Goal: Task Accomplishment & Management: Use online tool/utility

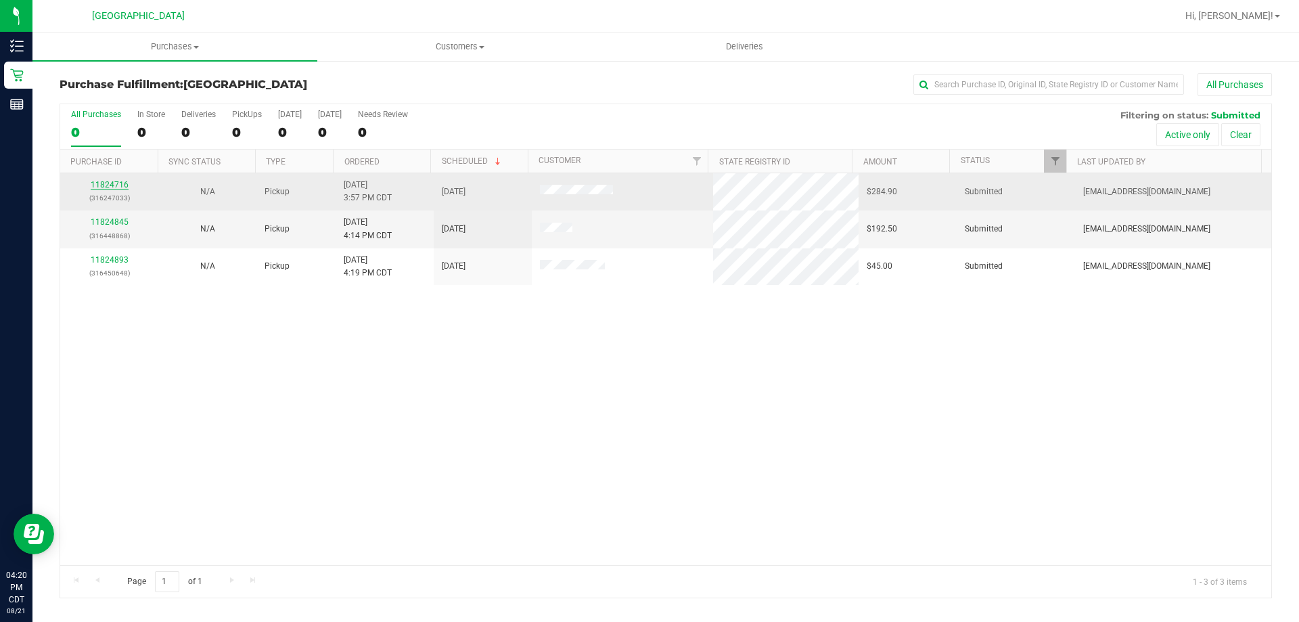
click at [99, 189] on link "11824716" at bounding box center [110, 184] width 38 height 9
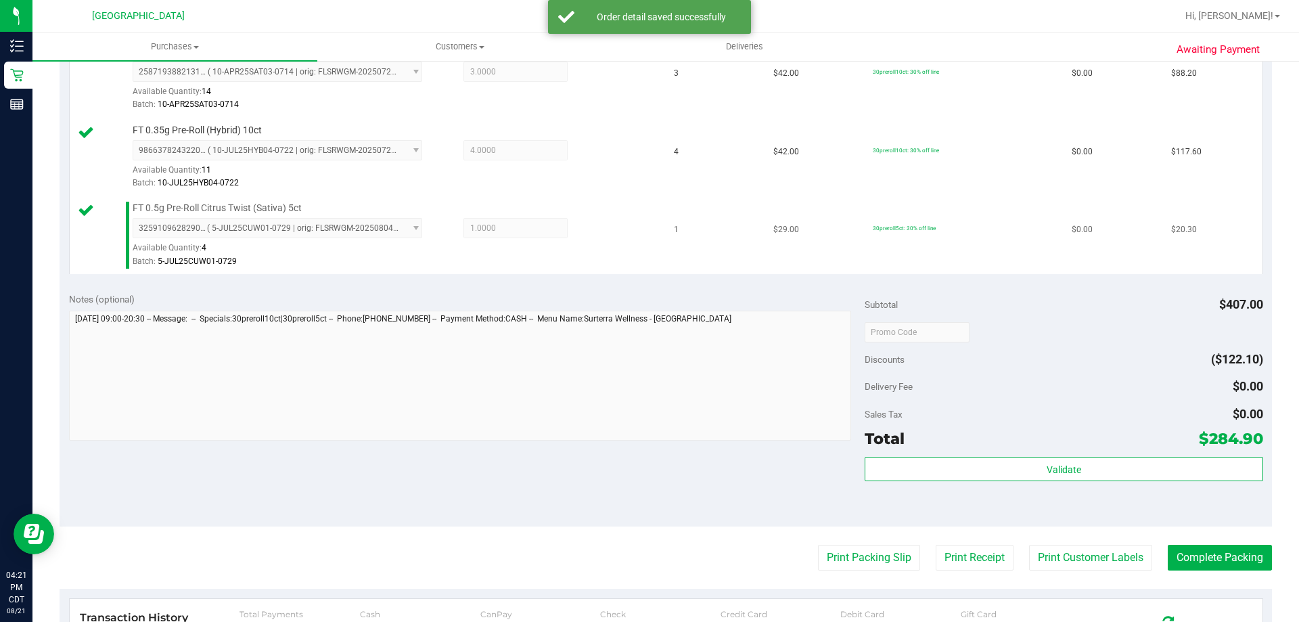
scroll to position [474, 0]
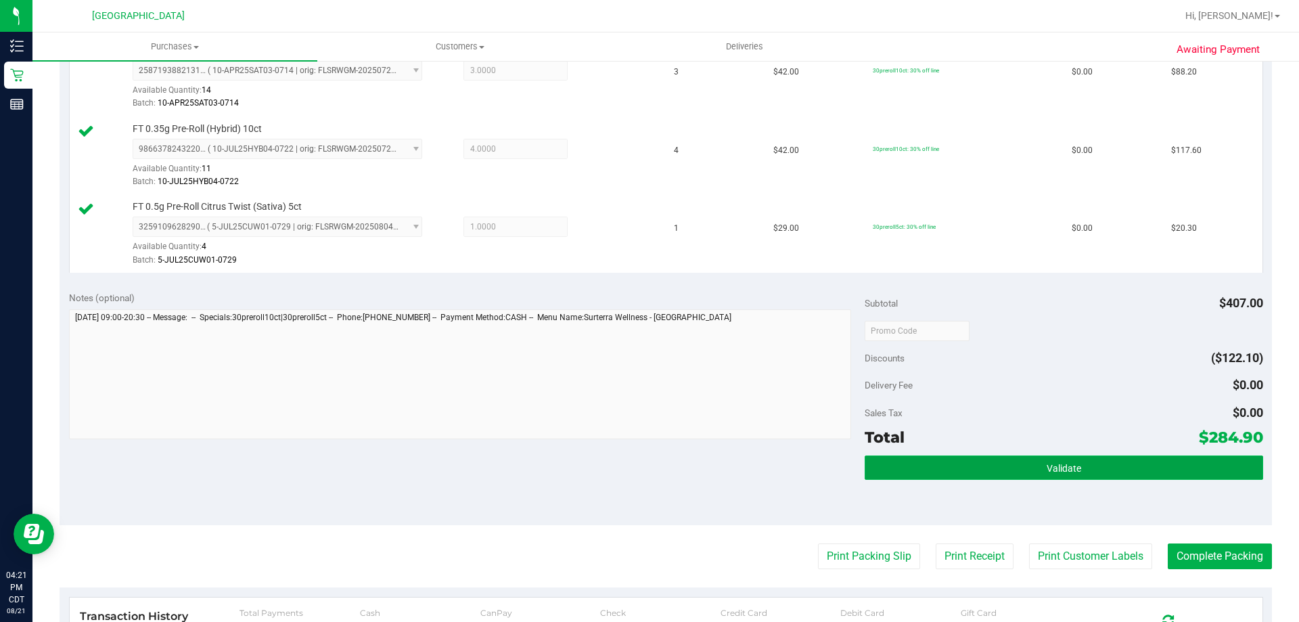
click at [1075, 465] on button "Validate" at bounding box center [1064, 467] width 398 height 24
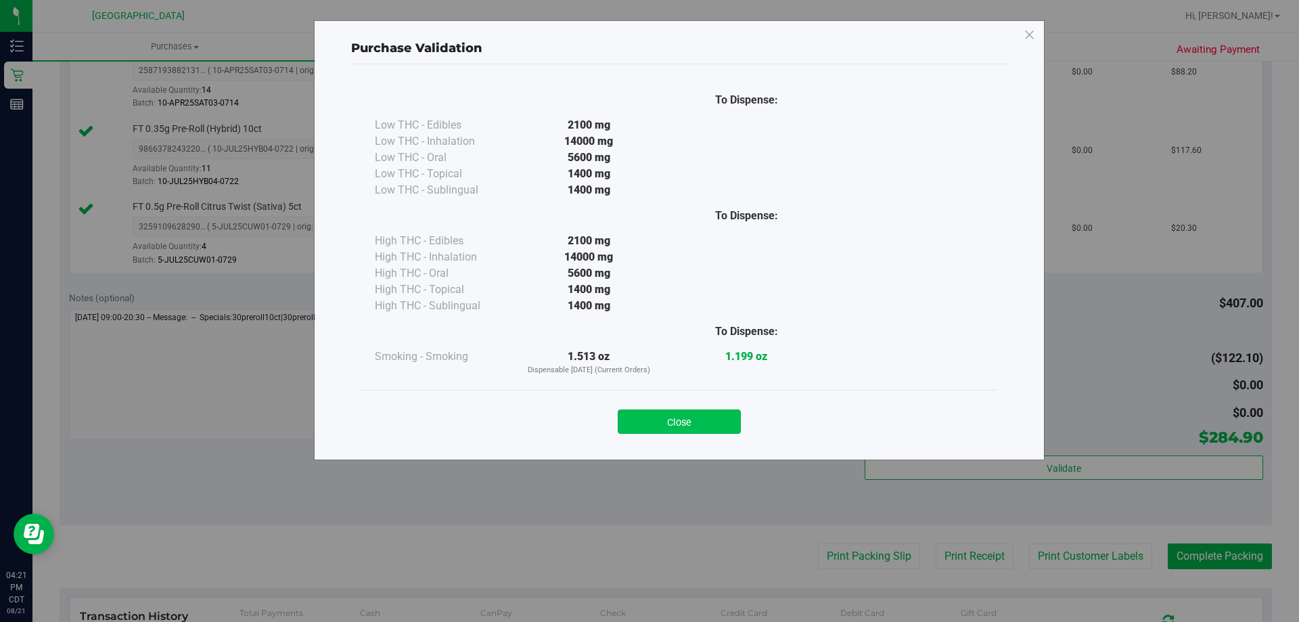
click at [714, 424] on button "Close" at bounding box center [679, 421] width 123 height 24
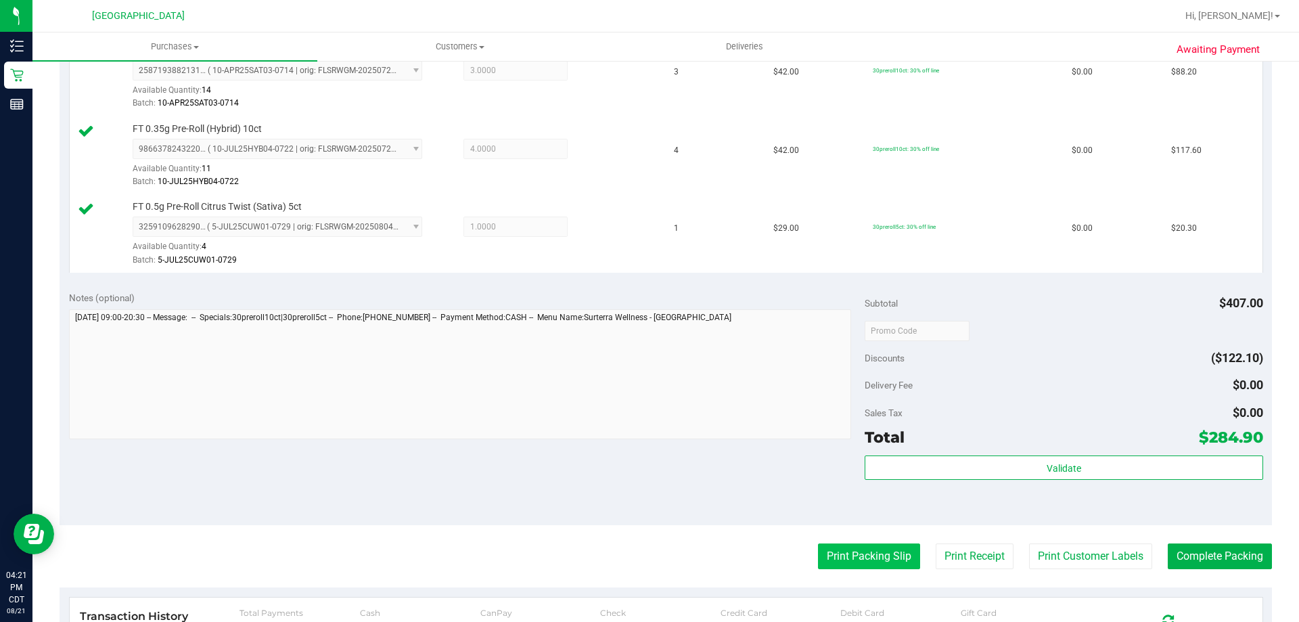
click at [854, 566] on button "Print Packing Slip" at bounding box center [869, 556] width 102 height 26
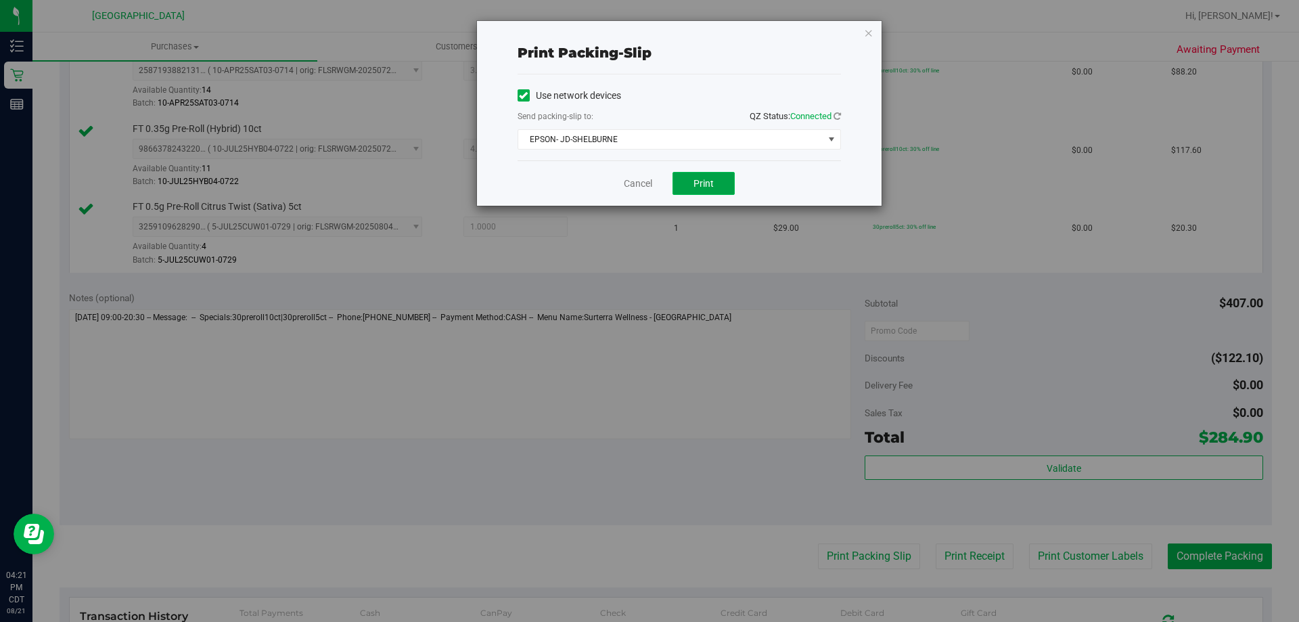
click at [715, 187] on button "Print" at bounding box center [704, 183] width 62 height 23
click at [644, 177] on link "Cancel" at bounding box center [638, 184] width 28 height 14
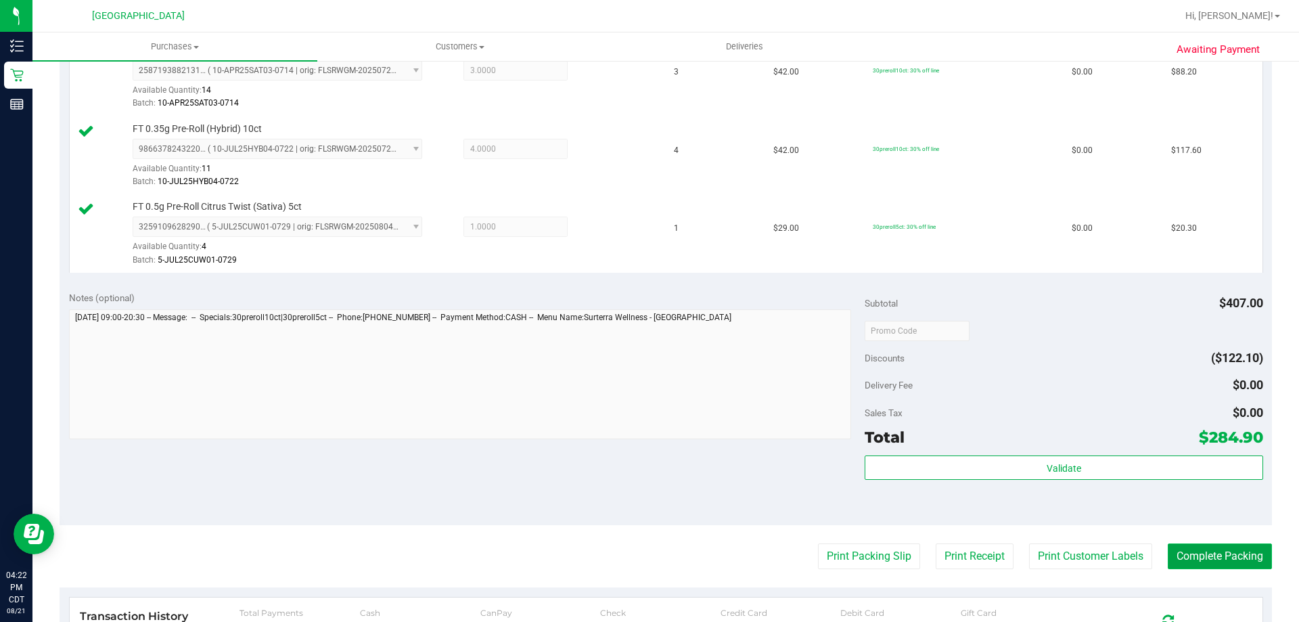
click at [1208, 555] on button "Complete Packing" at bounding box center [1220, 556] width 104 height 26
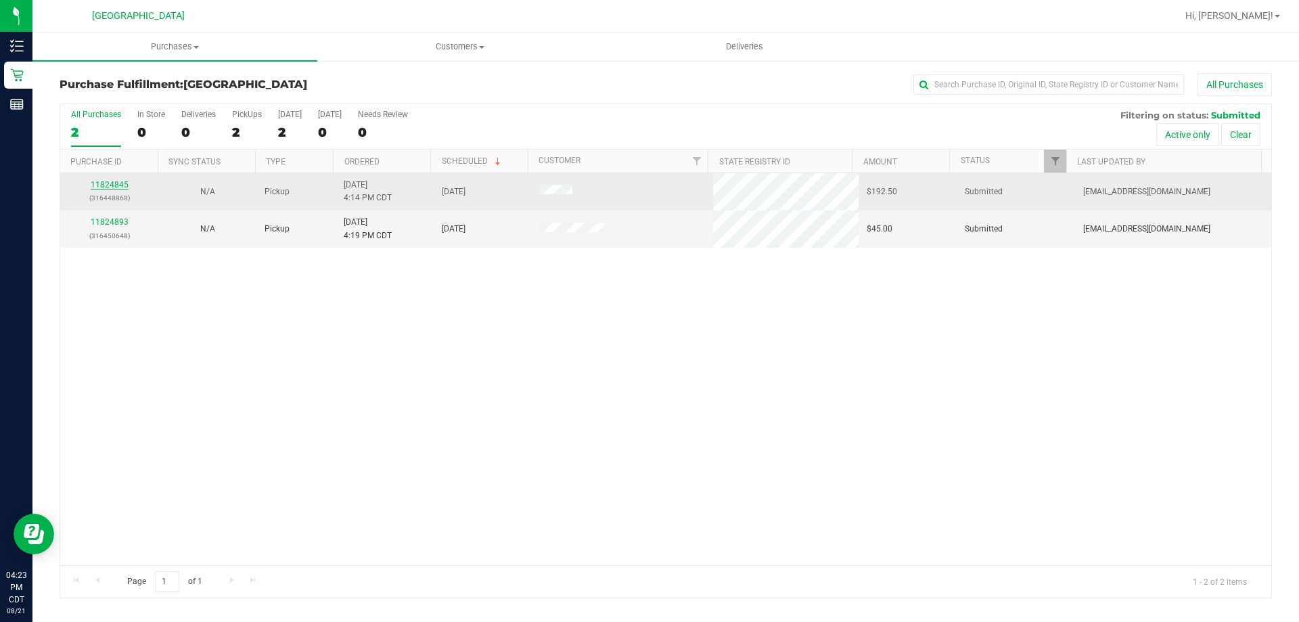
click at [102, 181] on link "11824845" at bounding box center [110, 184] width 38 height 9
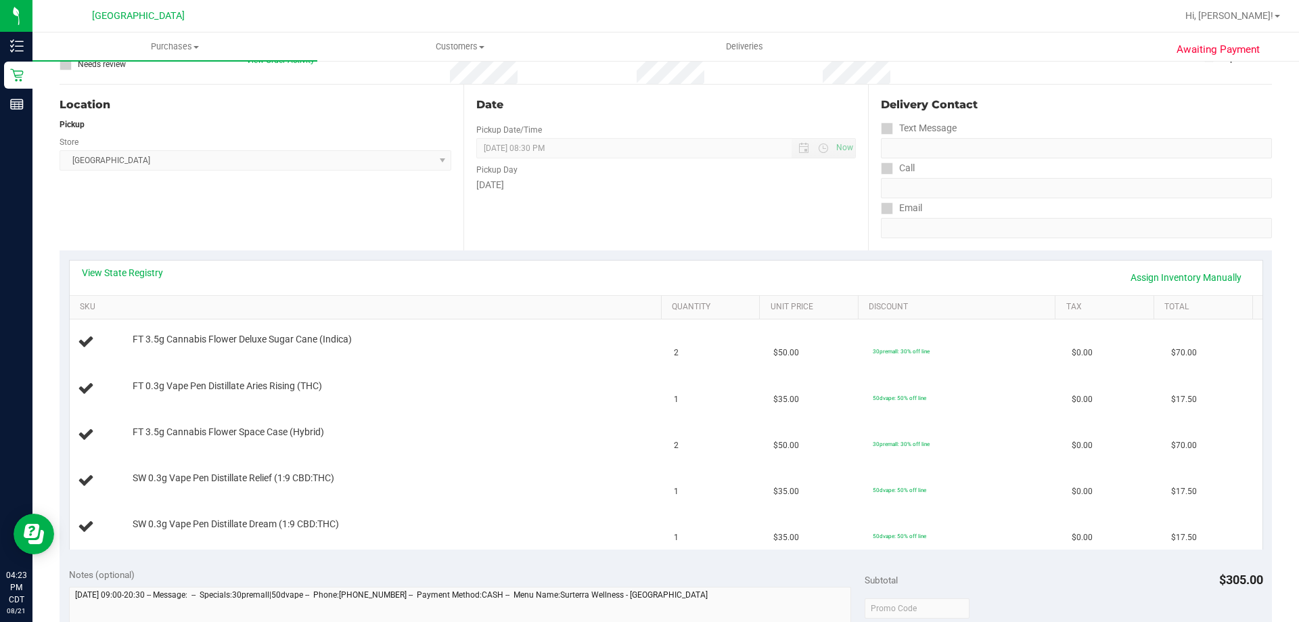
scroll to position [135, 0]
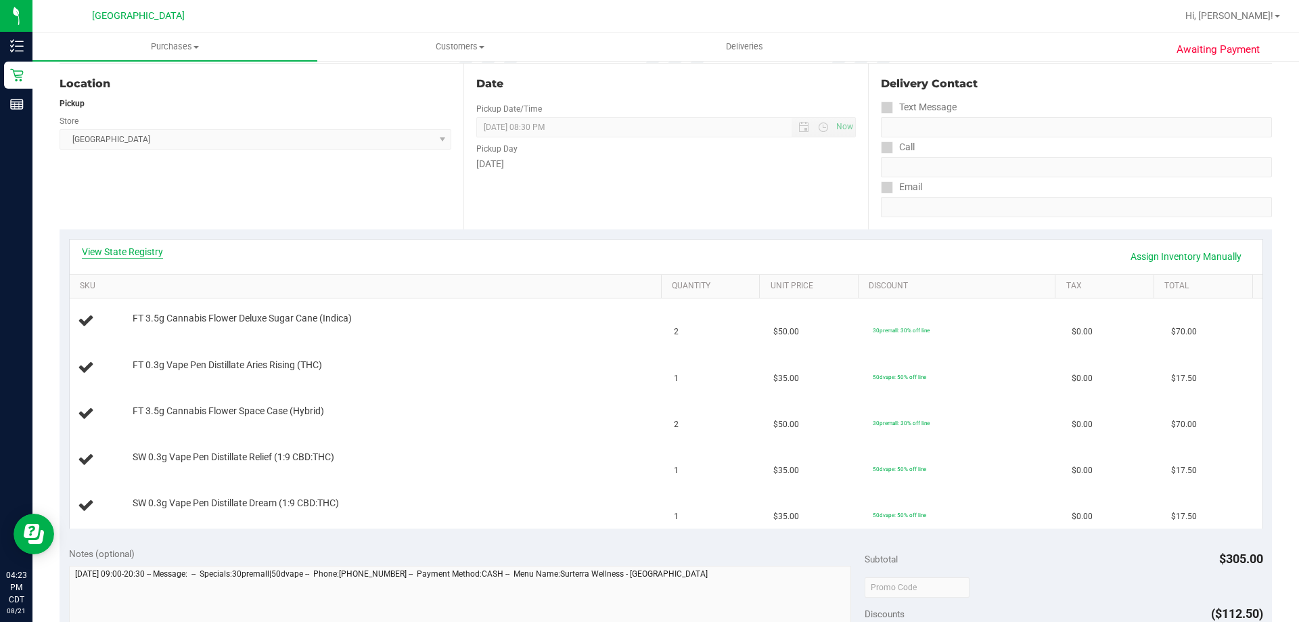
click at [143, 256] on link "View State Registry" at bounding box center [122, 252] width 81 height 14
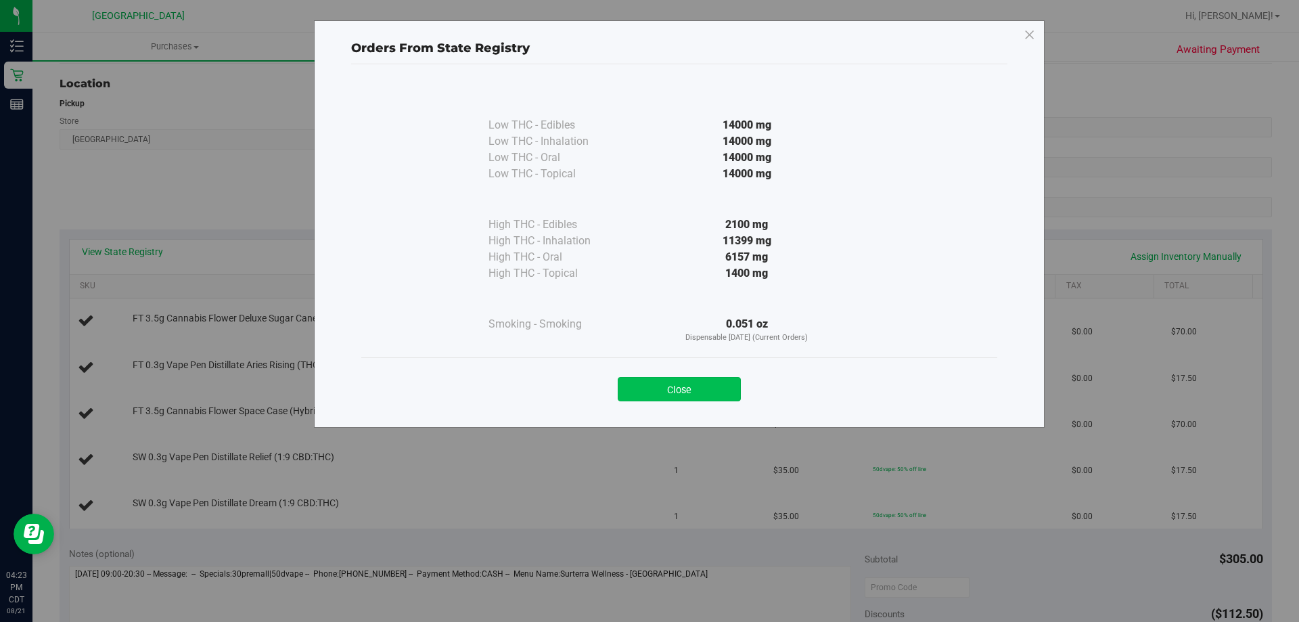
click at [690, 380] on button "Close" at bounding box center [679, 389] width 123 height 24
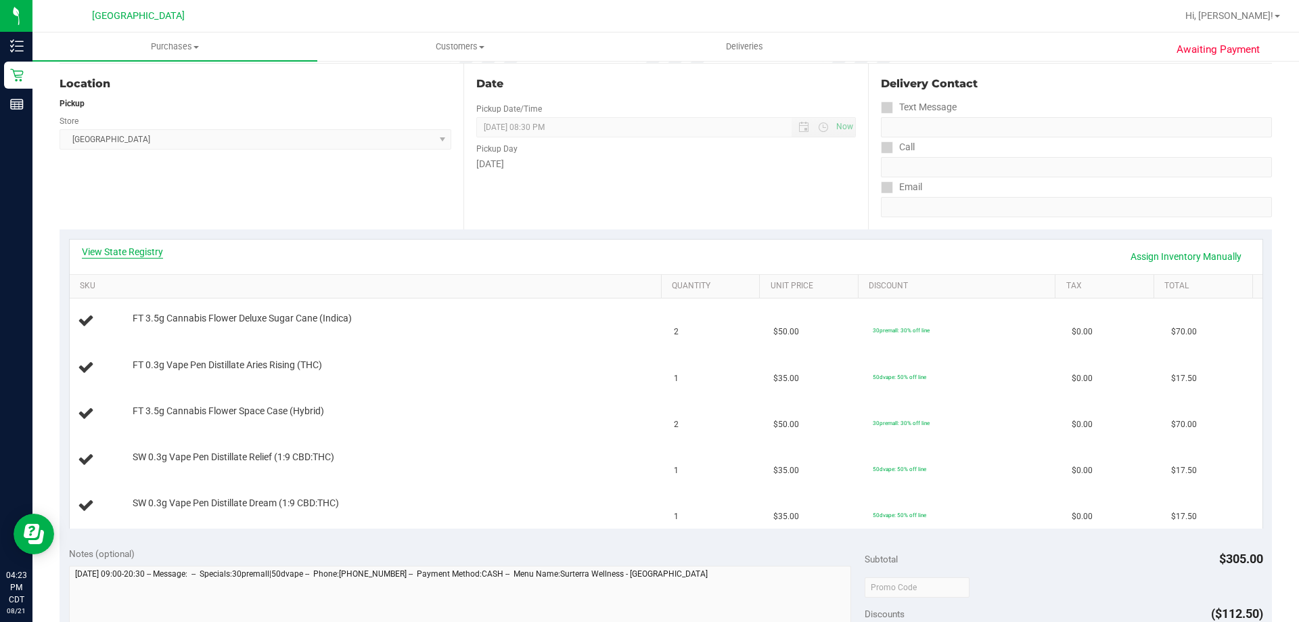
click at [128, 252] on link "View State Registry" at bounding box center [122, 252] width 81 height 14
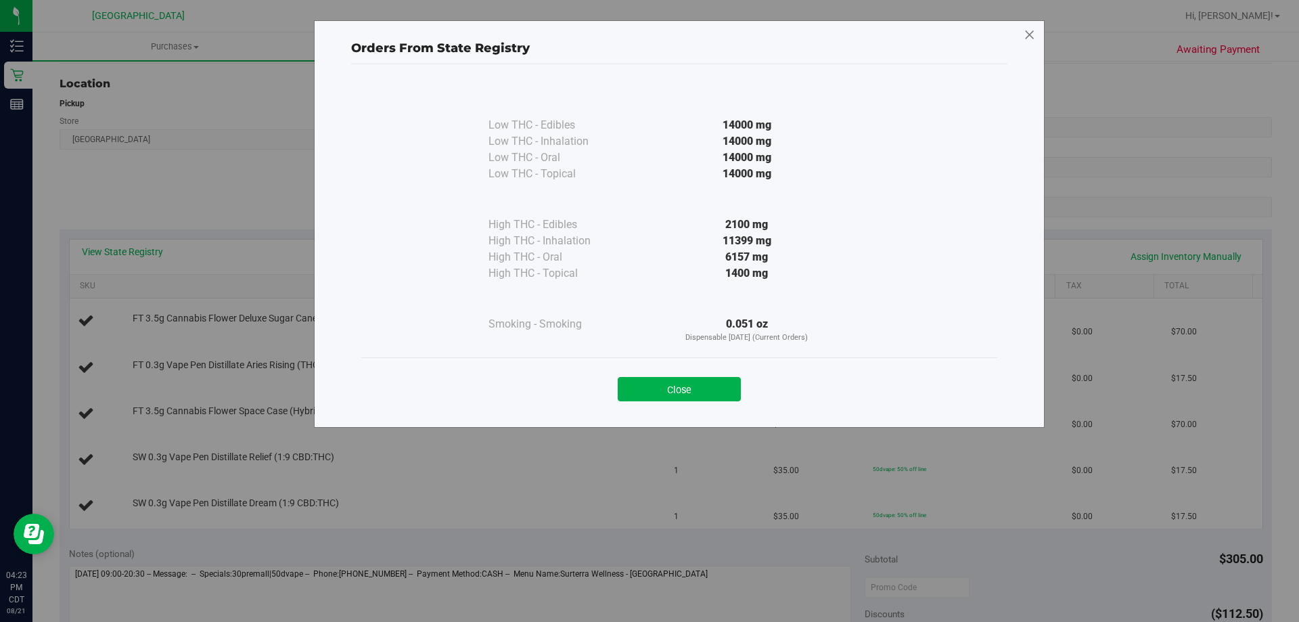
click at [1027, 28] on icon at bounding box center [1030, 35] width 12 height 22
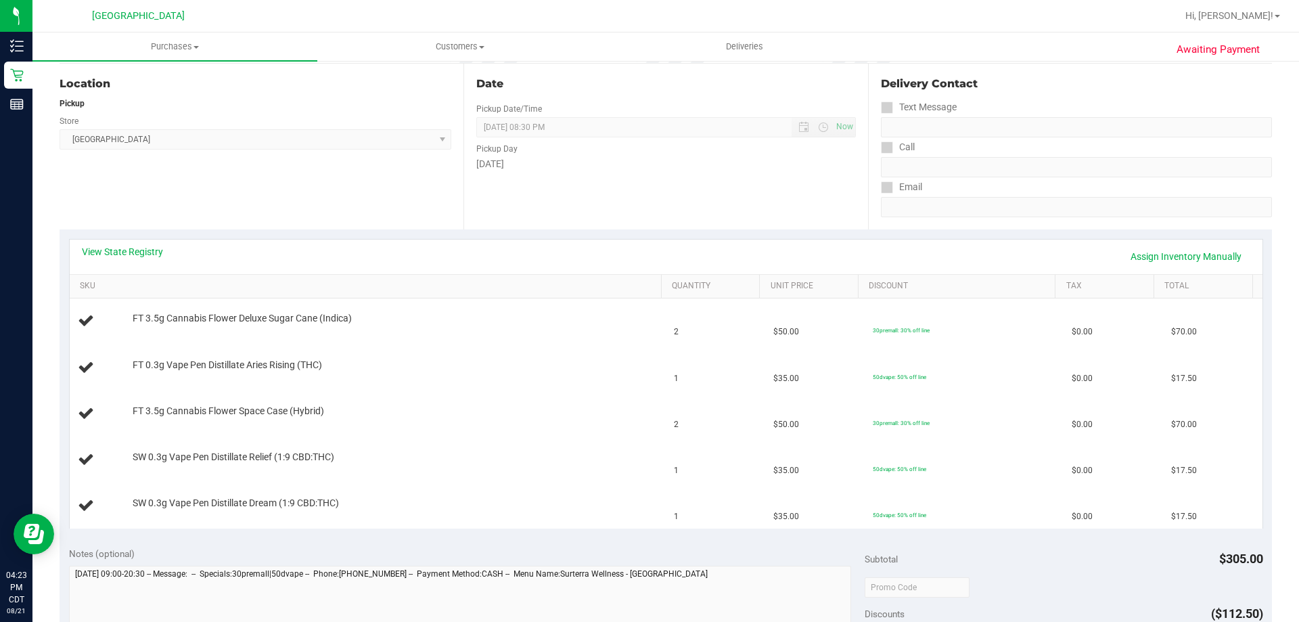
scroll to position [0, 0]
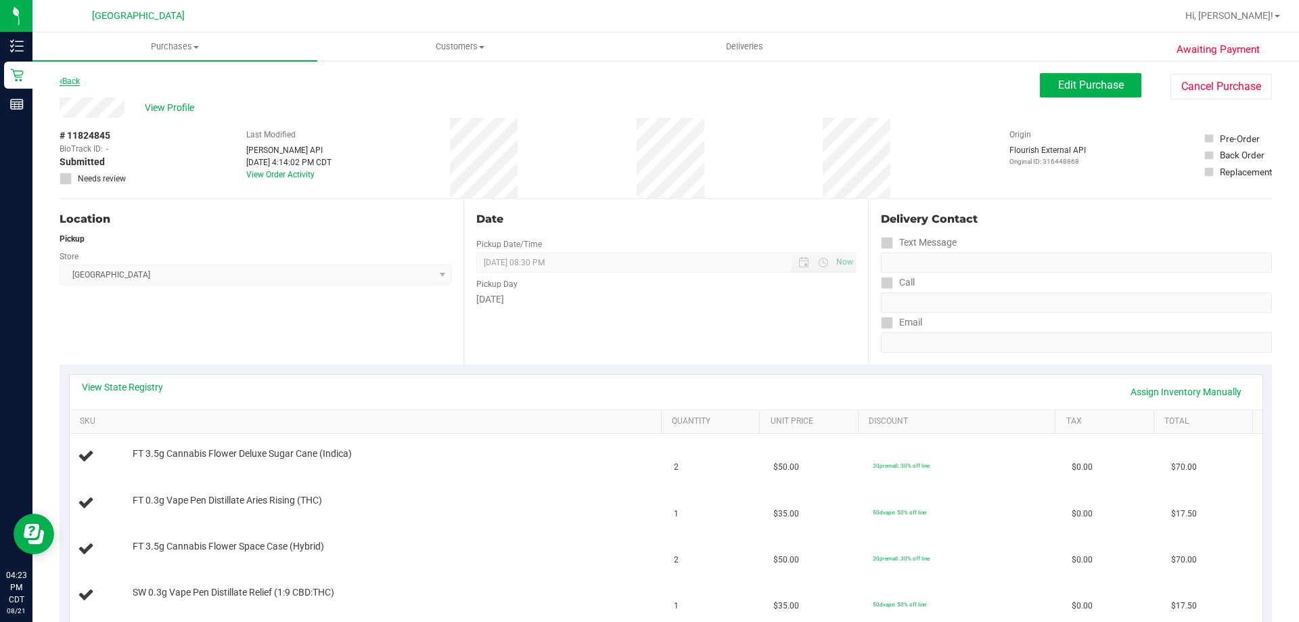
click at [74, 81] on link "Back" at bounding box center [70, 80] width 20 height 9
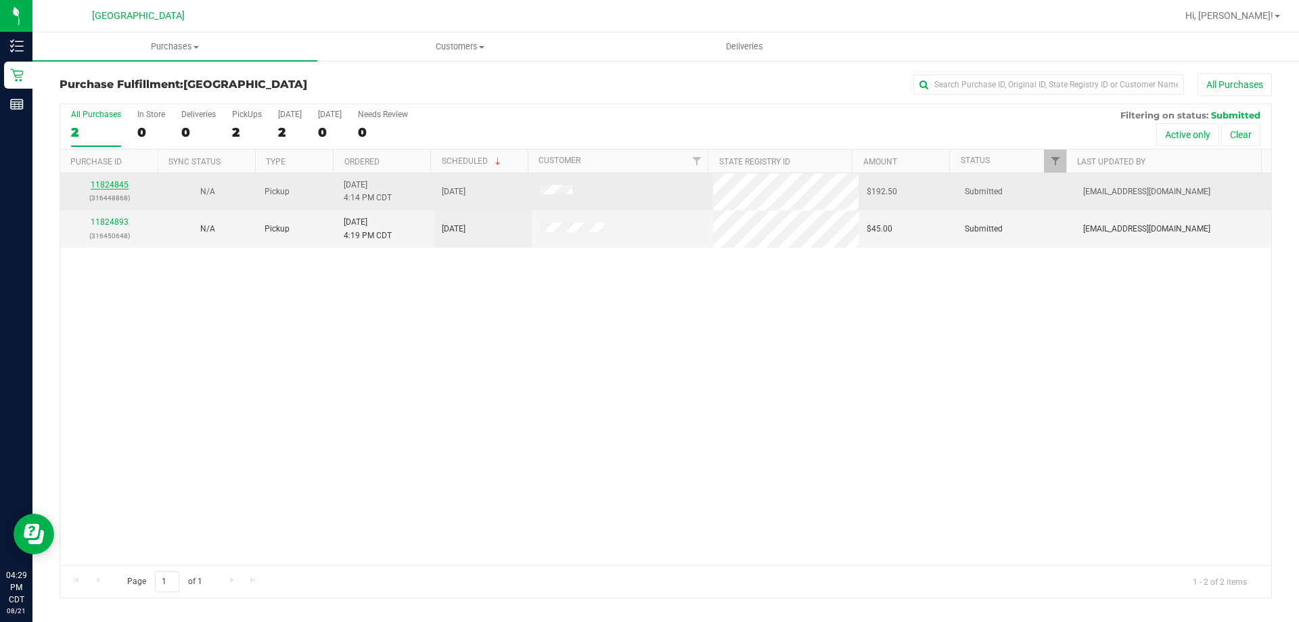
click at [116, 181] on link "11824845" at bounding box center [110, 184] width 38 height 9
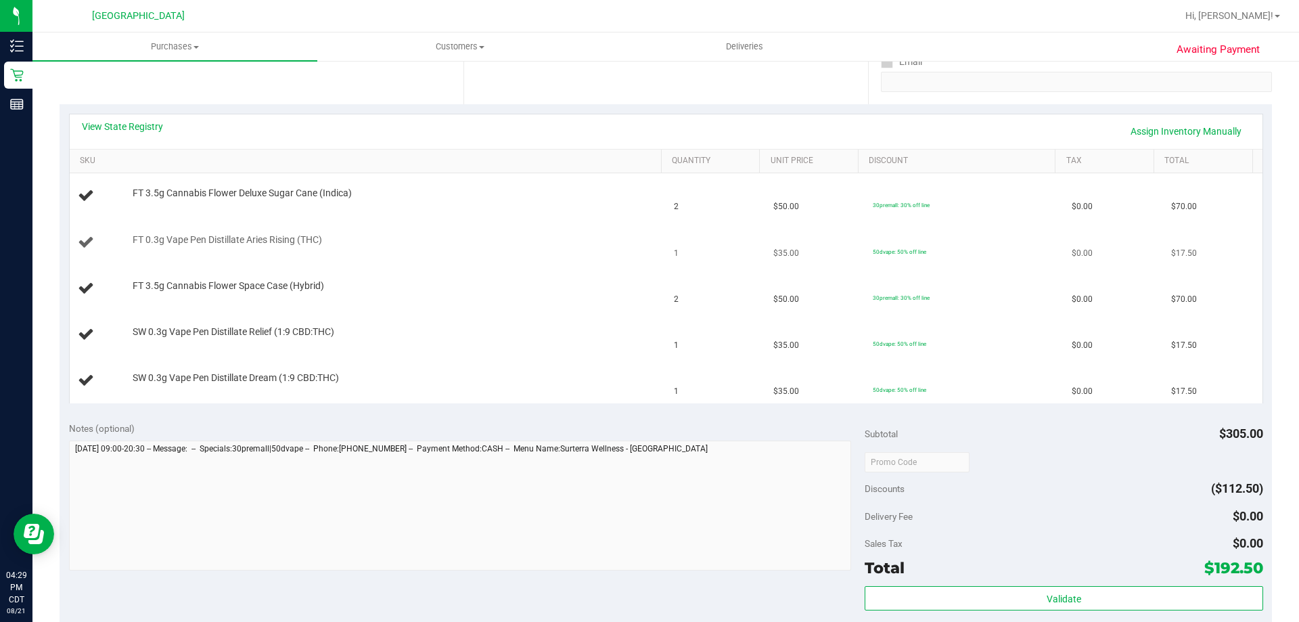
scroll to position [203, 0]
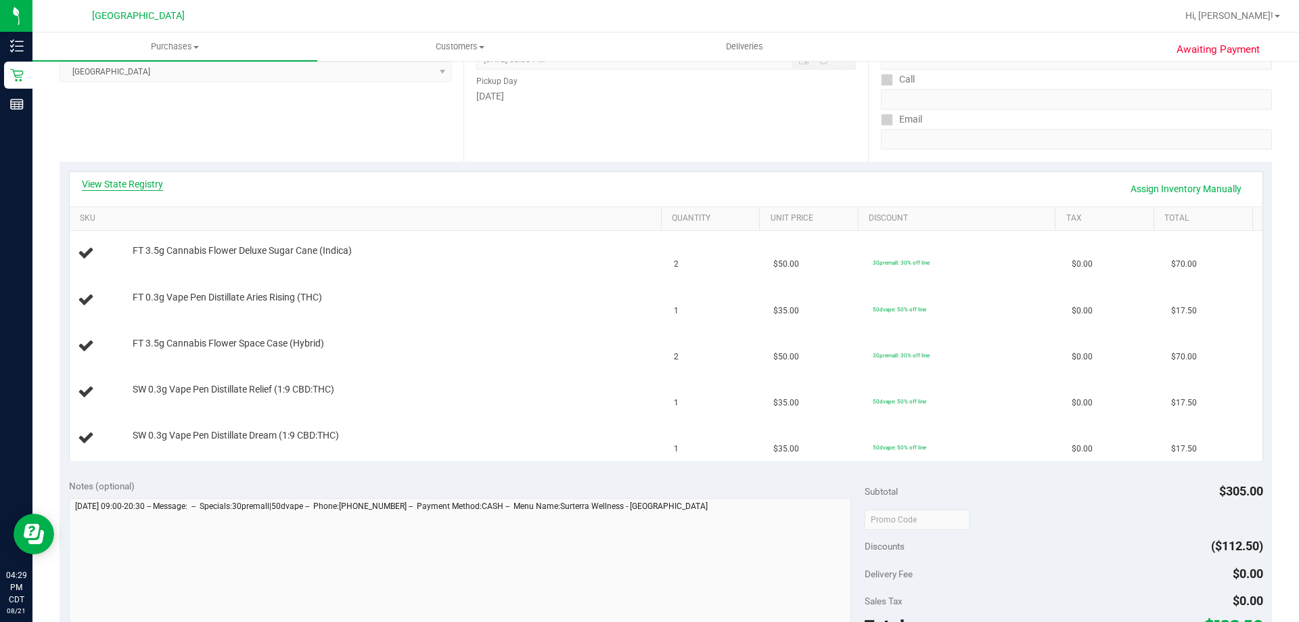
click at [152, 179] on link "View State Registry" at bounding box center [122, 184] width 81 height 14
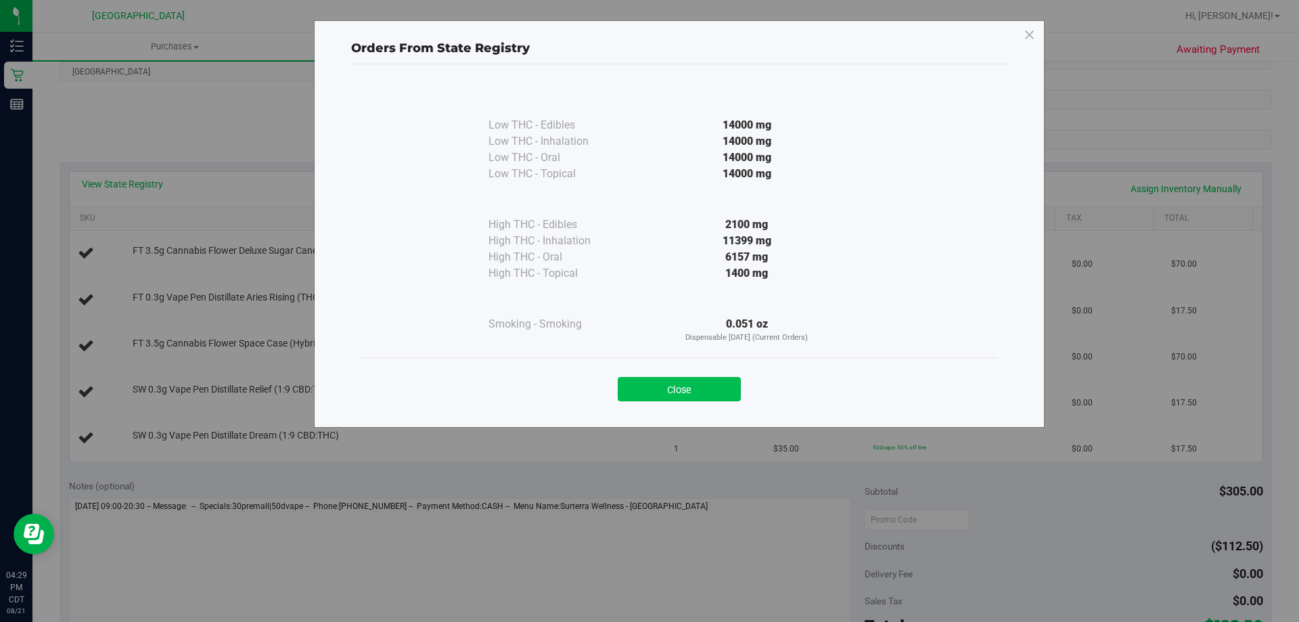
click at [665, 382] on button "Close" at bounding box center [679, 389] width 123 height 24
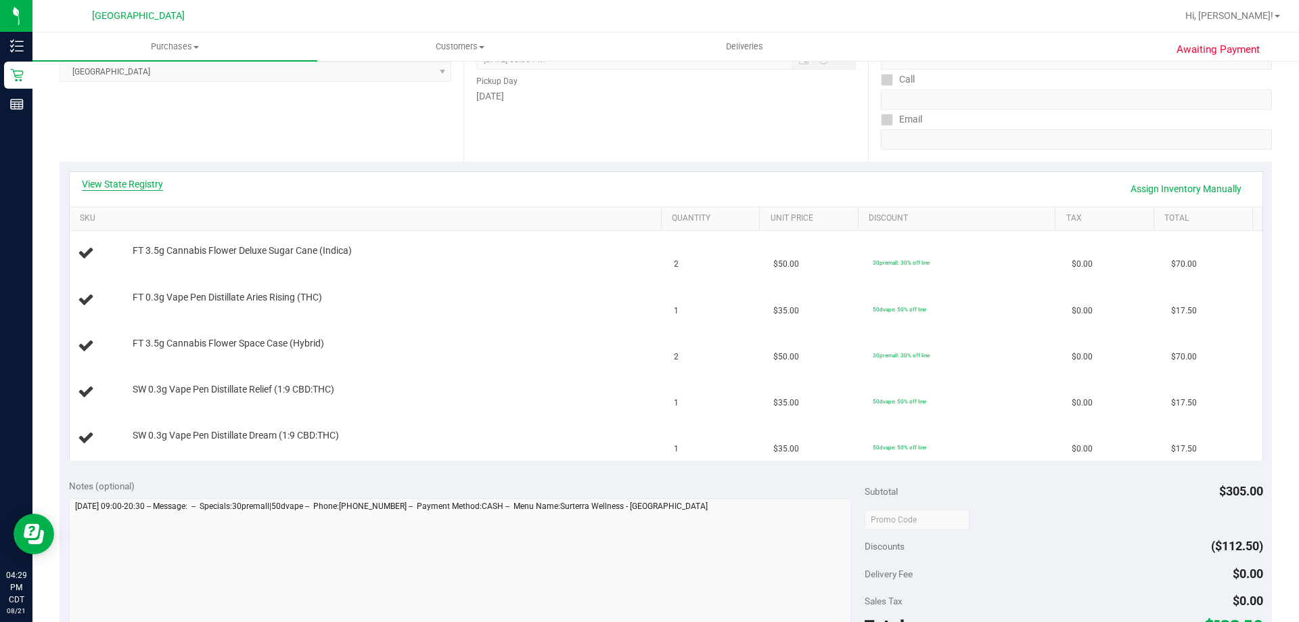
click at [108, 181] on link "View State Registry" at bounding box center [122, 184] width 81 height 14
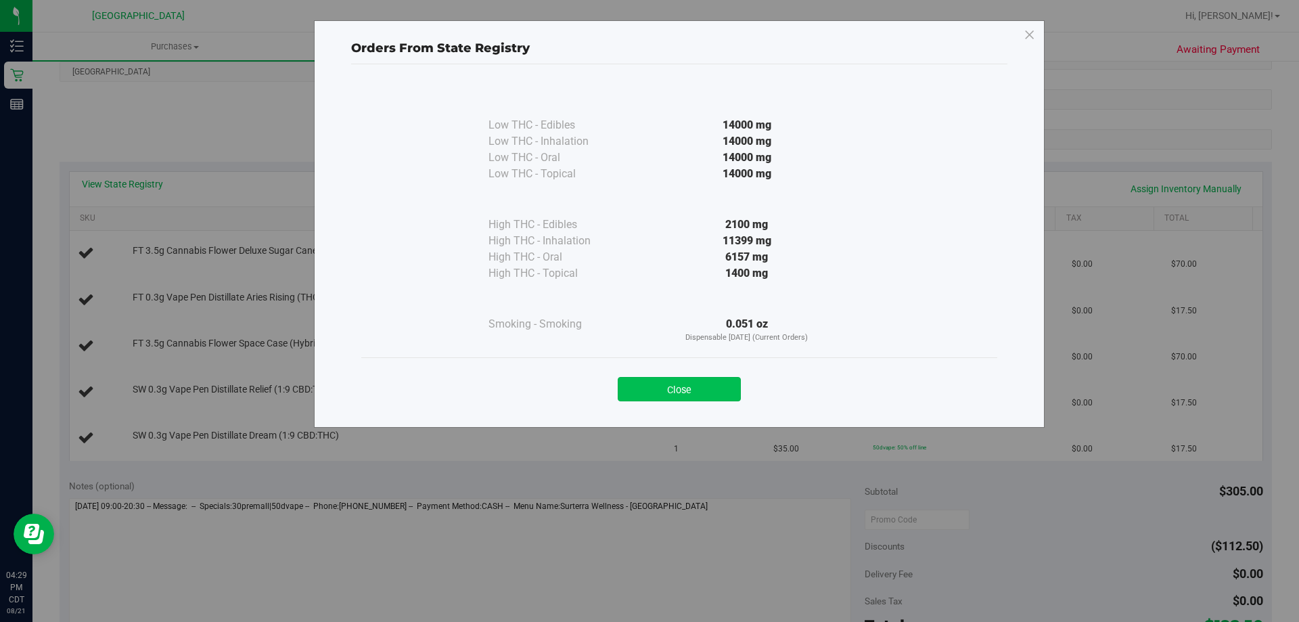
click at [733, 380] on button "Close" at bounding box center [679, 389] width 123 height 24
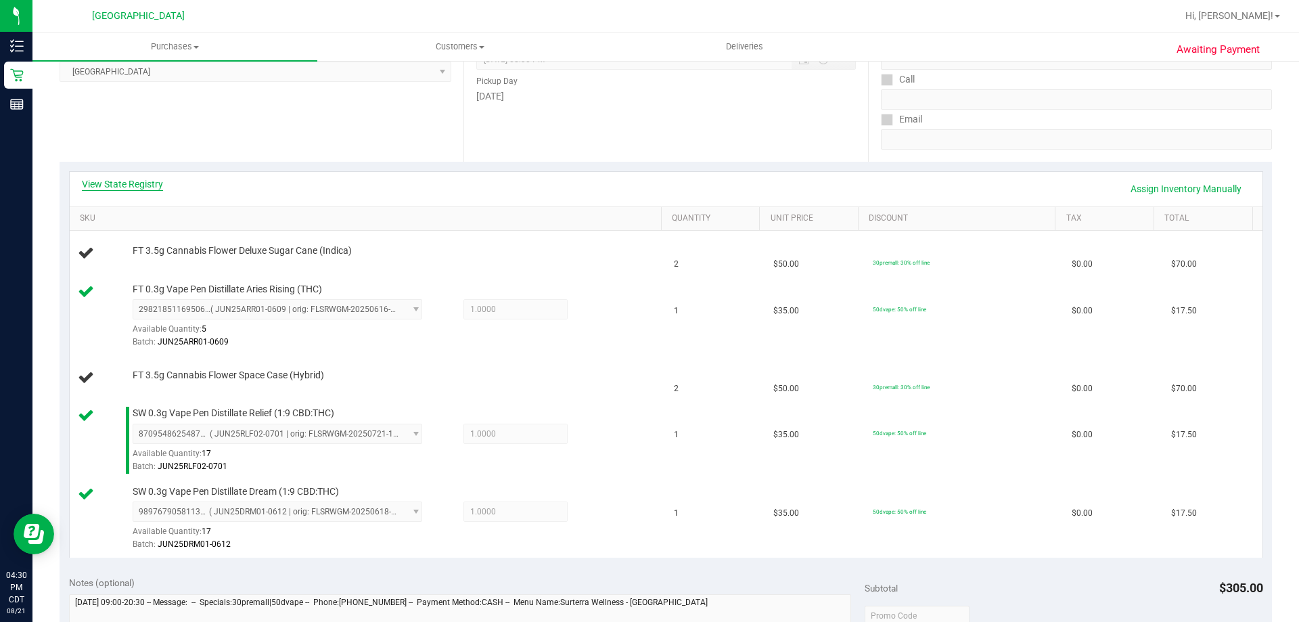
click at [117, 185] on link "View State Registry" at bounding box center [122, 184] width 81 height 14
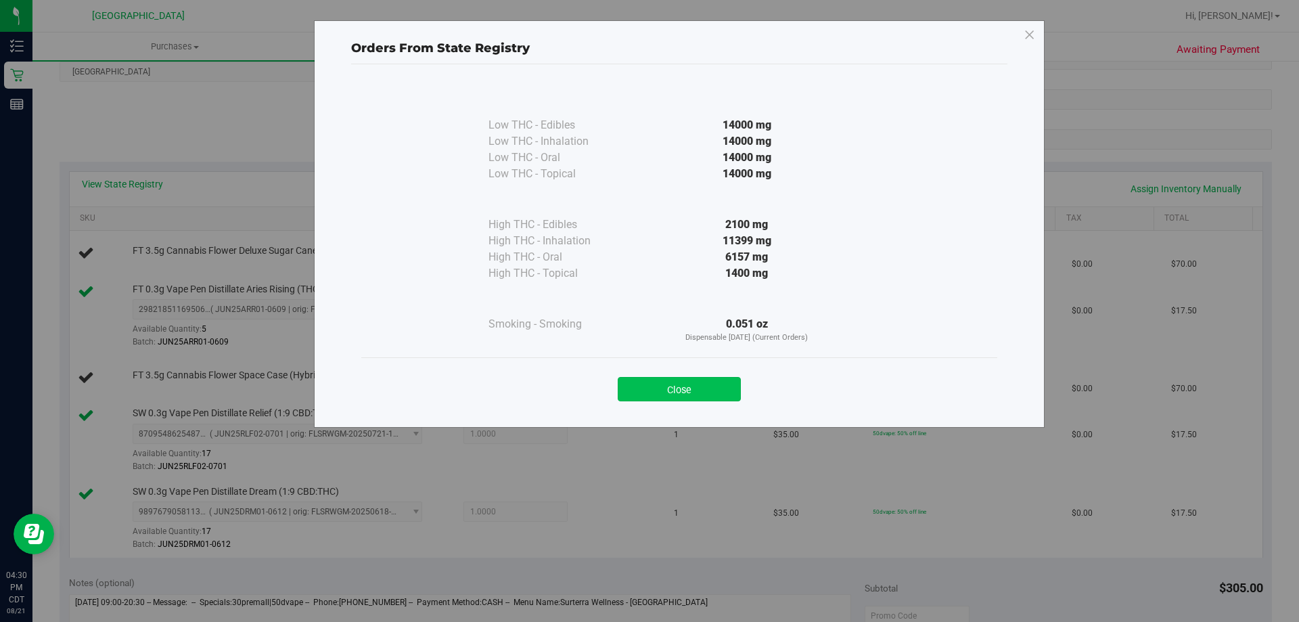
click at [687, 397] on button "Close" at bounding box center [679, 389] width 123 height 24
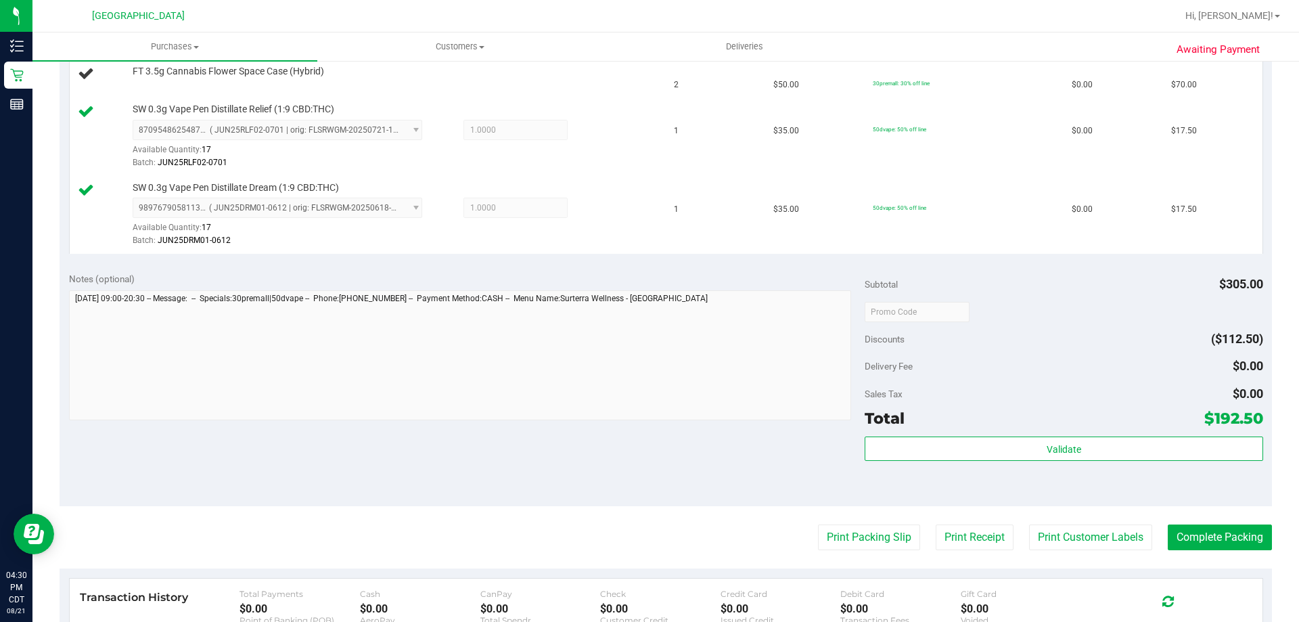
scroll to position [609, 0]
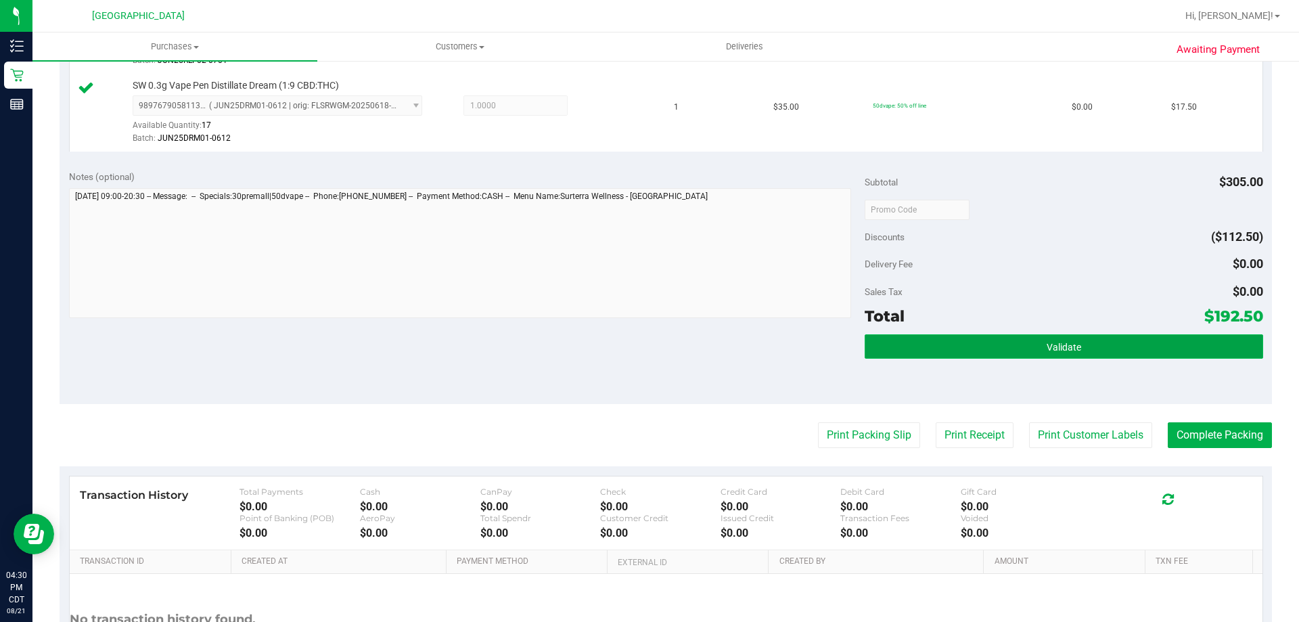
click at [1011, 352] on button "Validate" at bounding box center [1064, 346] width 398 height 24
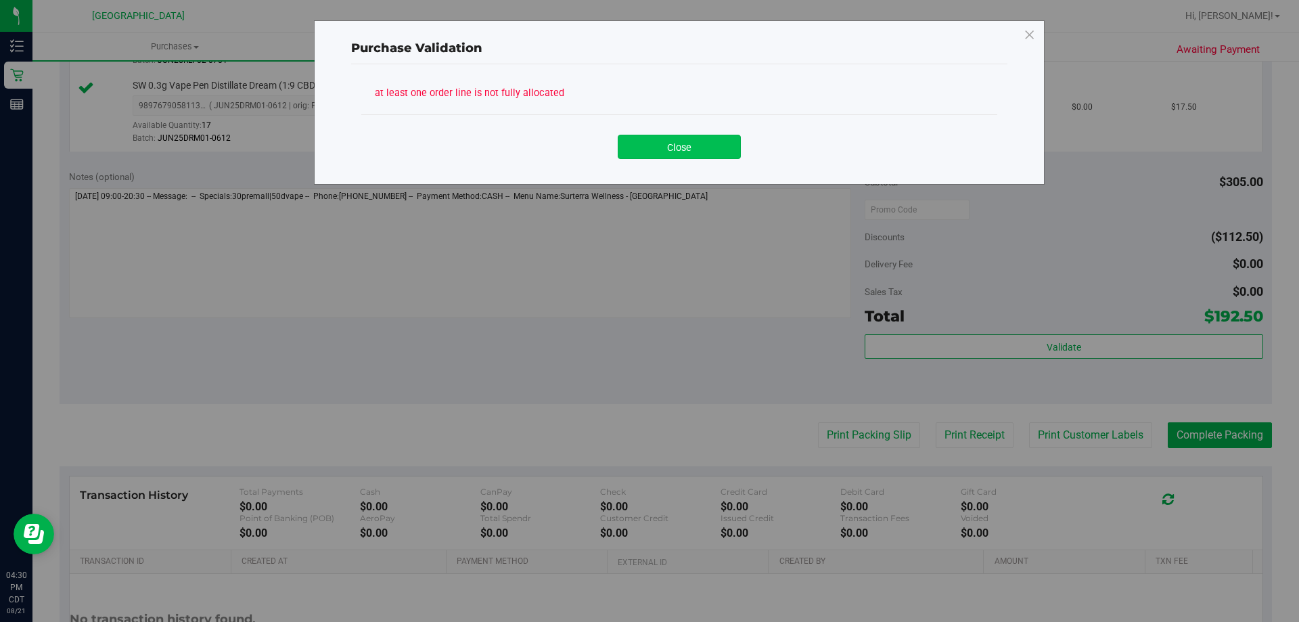
click at [655, 146] on button "Close" at bounding box center [679, 147] width 123 height 24
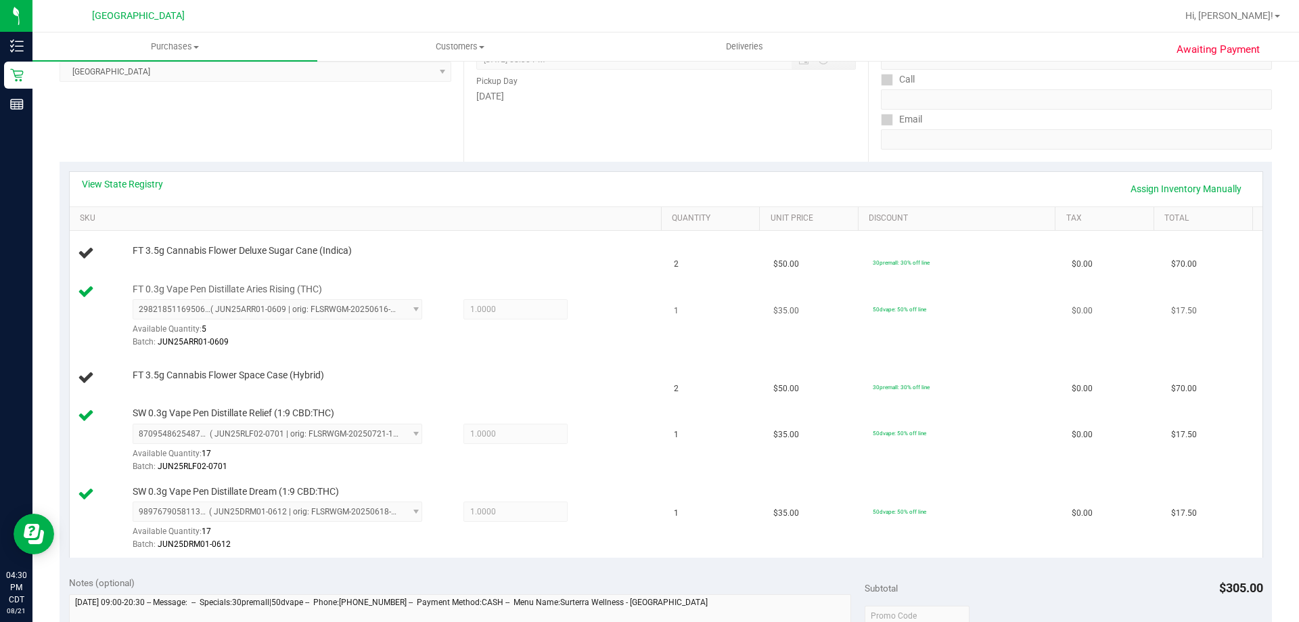
scroll to position [0, 0]
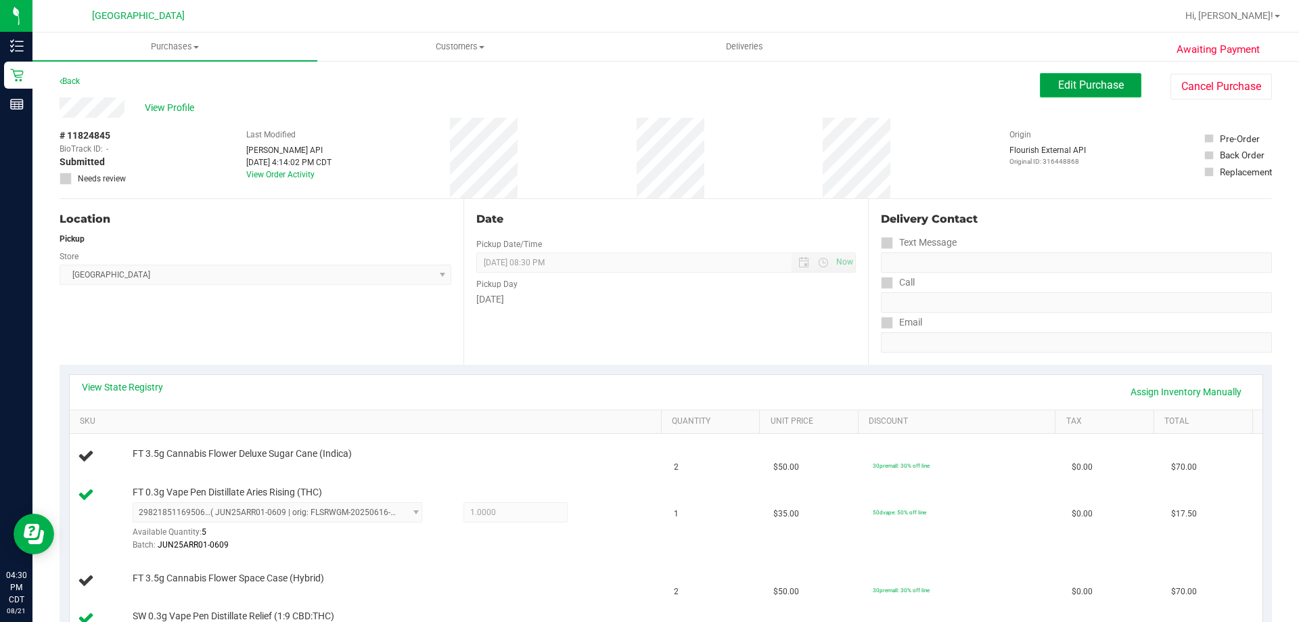
click at [1105, 92] on button "Edit Purchase" at bounding box center [1091, 85] width 102 height 24
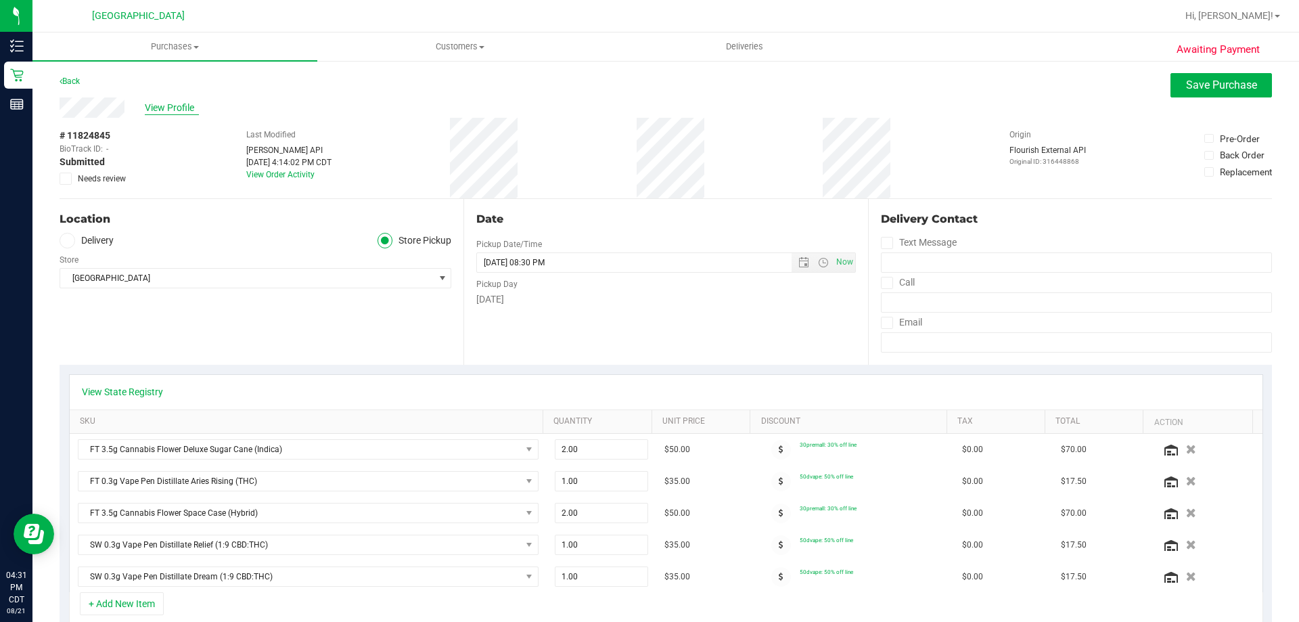
click at [169, 106] on span "View Profile" at bounding box center [172, 108] width 54 height 14
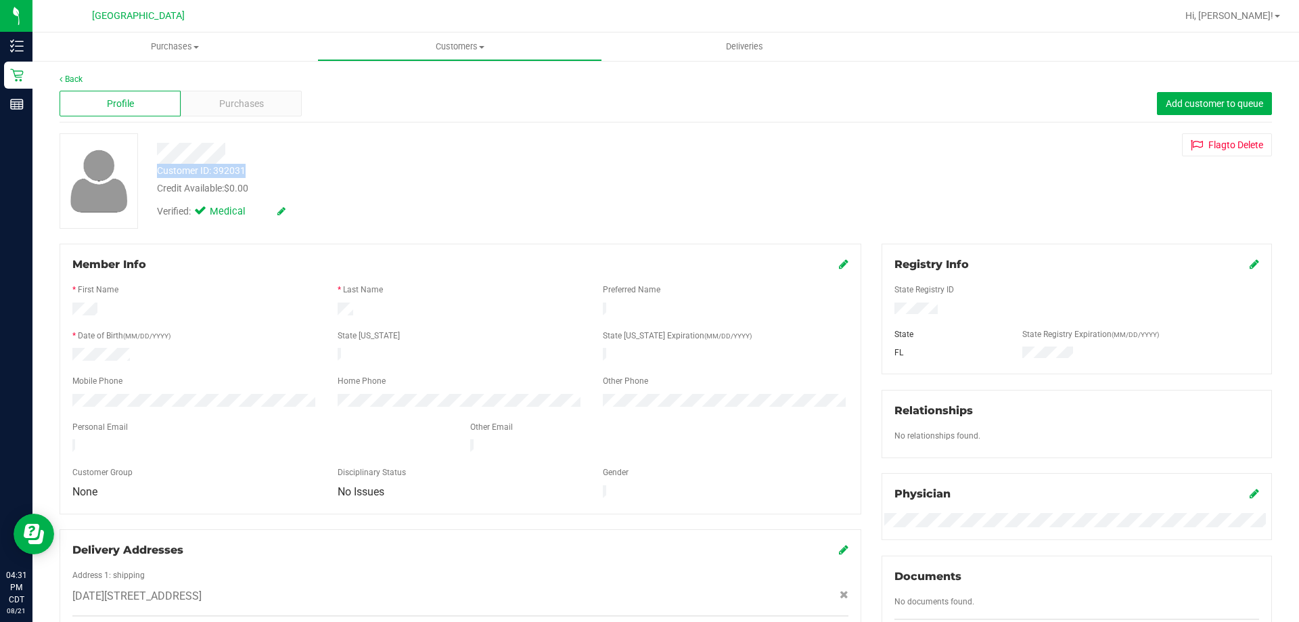
drag, startPoint x: 158, startPoint y: 170, endPoint x: 246, endPoint y: 171, distance: 88.0
click at [246, 171] on div "Customer ID: 392031" at bounding box center [201, 171] width 89 height 14
copy div "Customer ID: 392031"
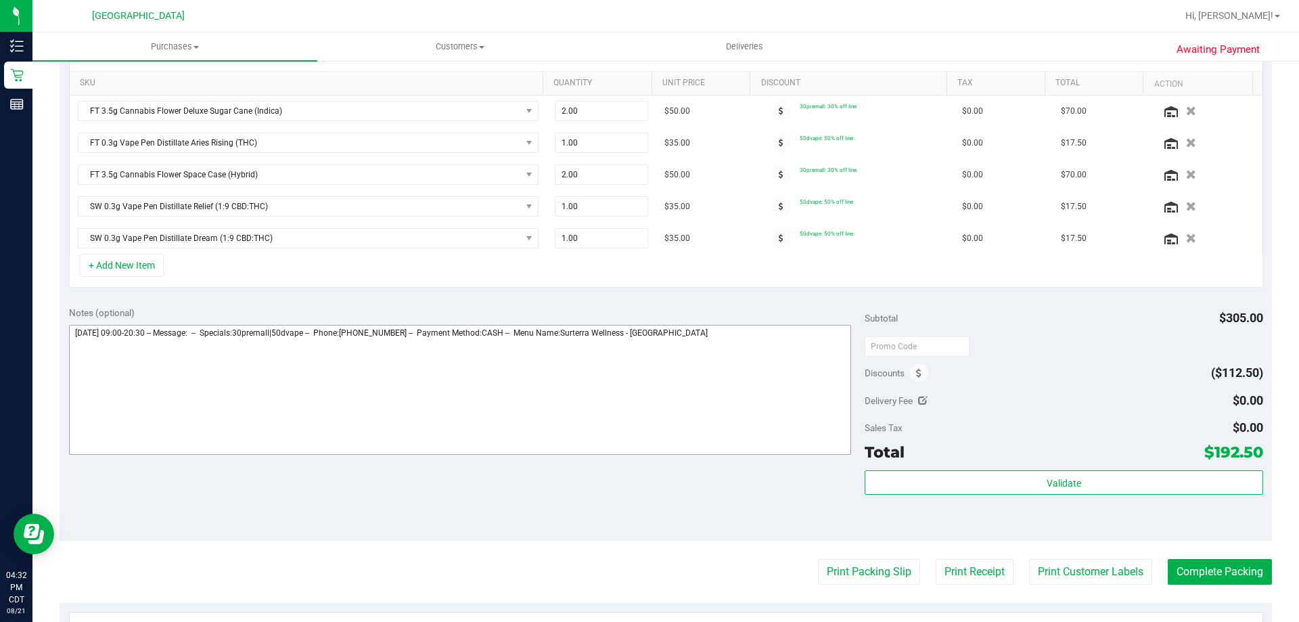
scroll to position [203, 0]
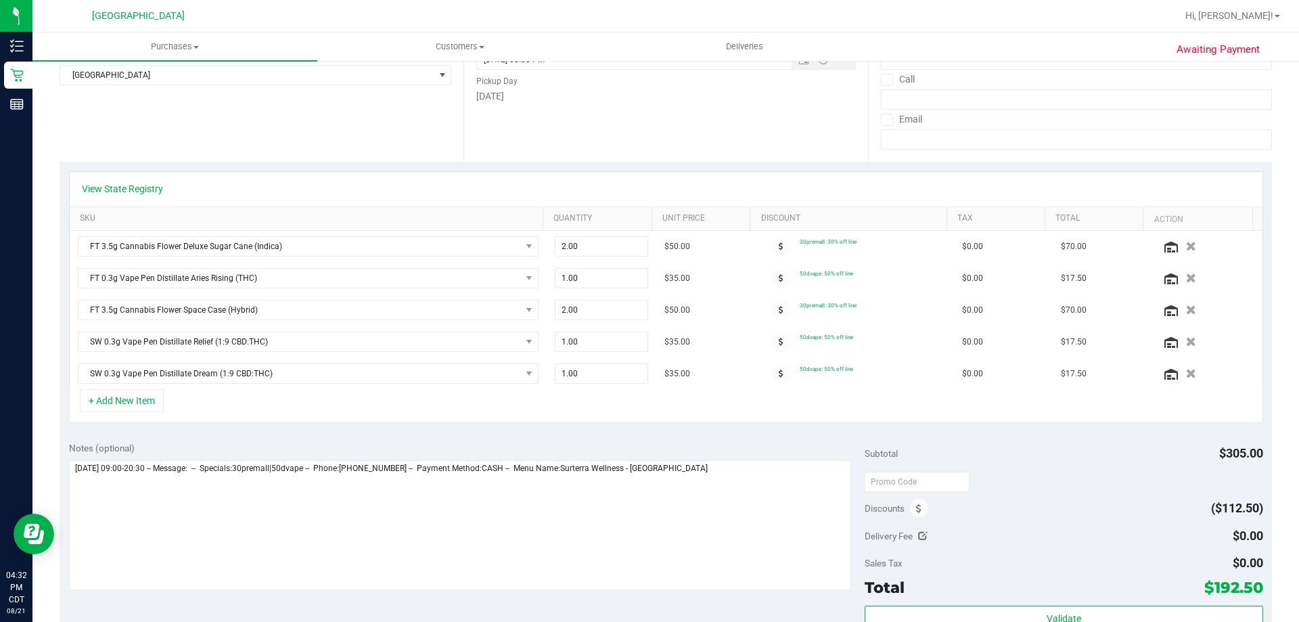
click at [318, 157] on div "Location Delivery Store Pickup Store Panama City WC Select Store Bonita Springs…" at bounding box center [262, 79] width 404 height 166
click at [127, 191] on link "View State Registry" at bounding box center [122, 189] width 81 height 14
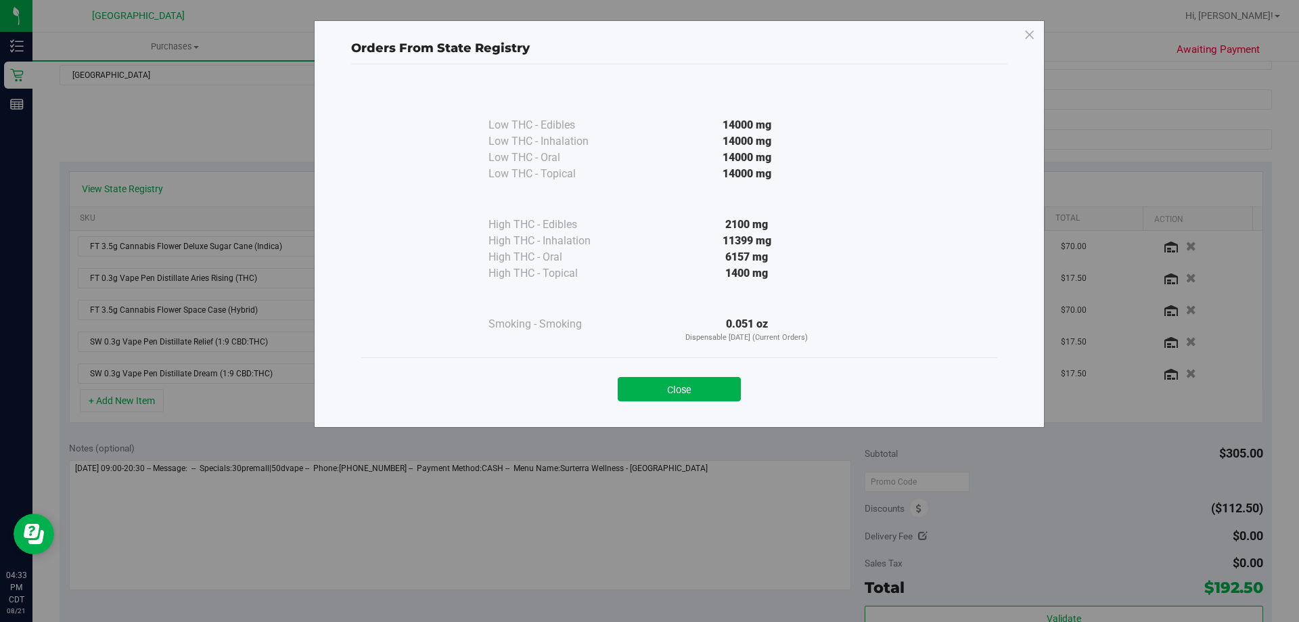
click at [399, 87] on div "Low THC - Edibles 14000 mg Low THC - Inhalation" at bounding box center [679, 220] width 636 height 275
click at [709, 398] on button "Close" at bounding box center [679, 389] width 123 height 24
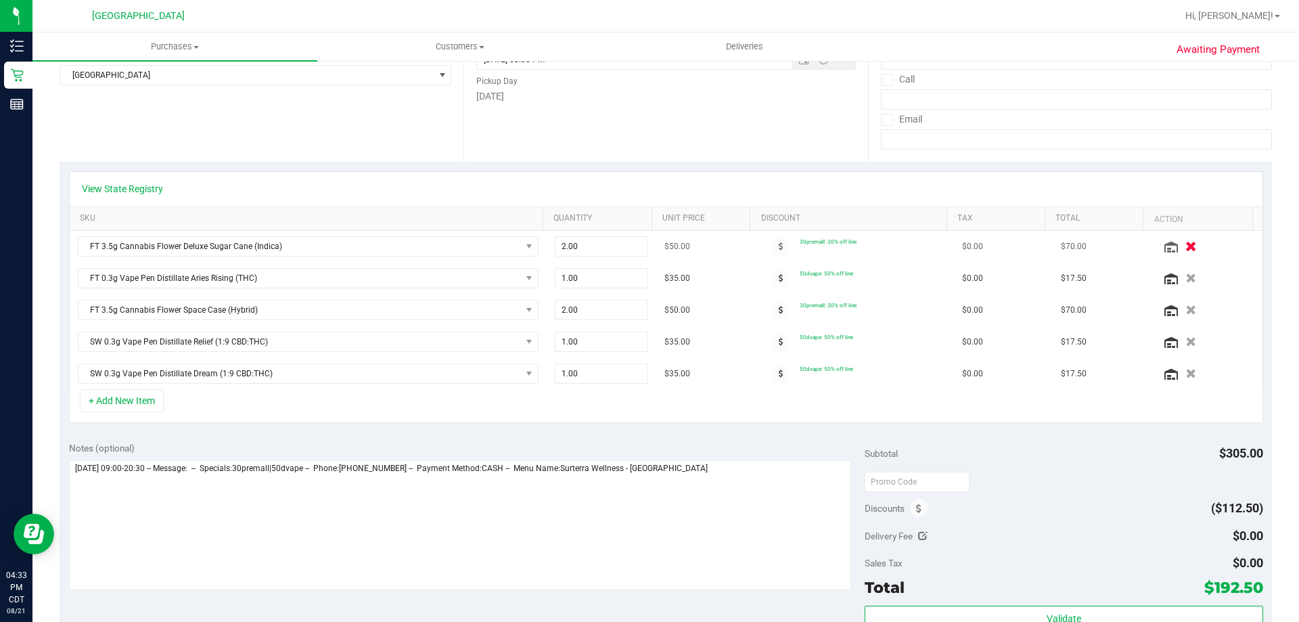
click at [1186, 242] on icon "button" at bounding box center [1192, 247] width 12 height 10
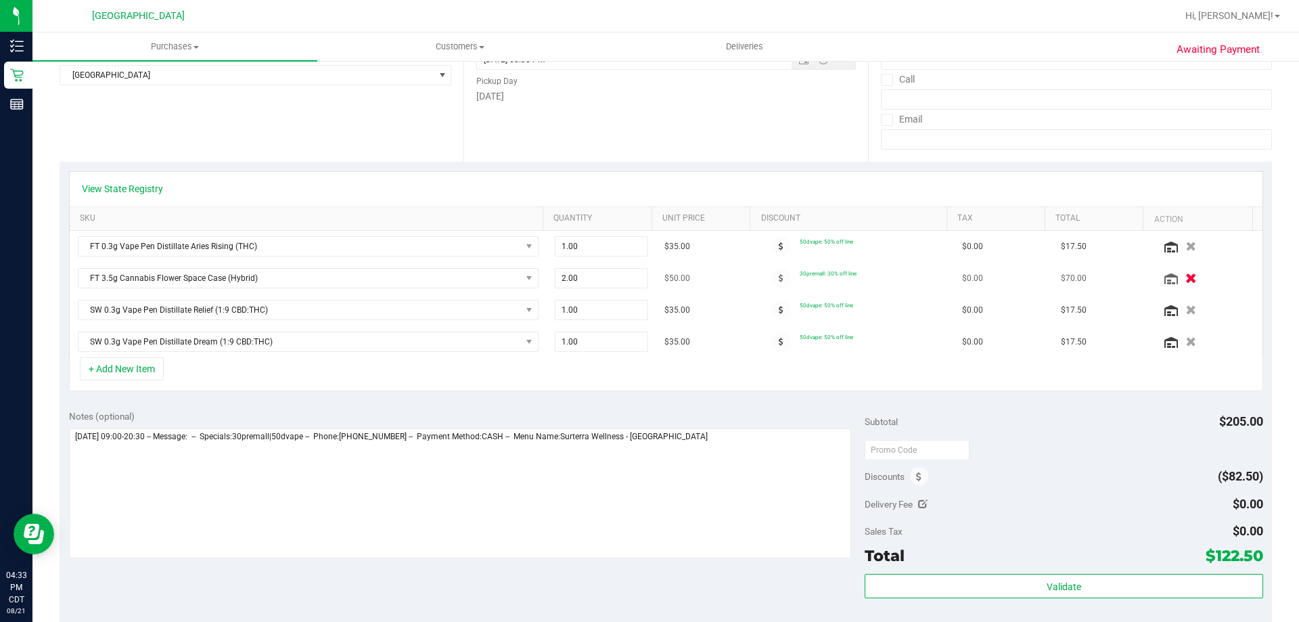
click at [1186, 284] on icon "button" at bounding box center [1192, 278] width 12 height 10
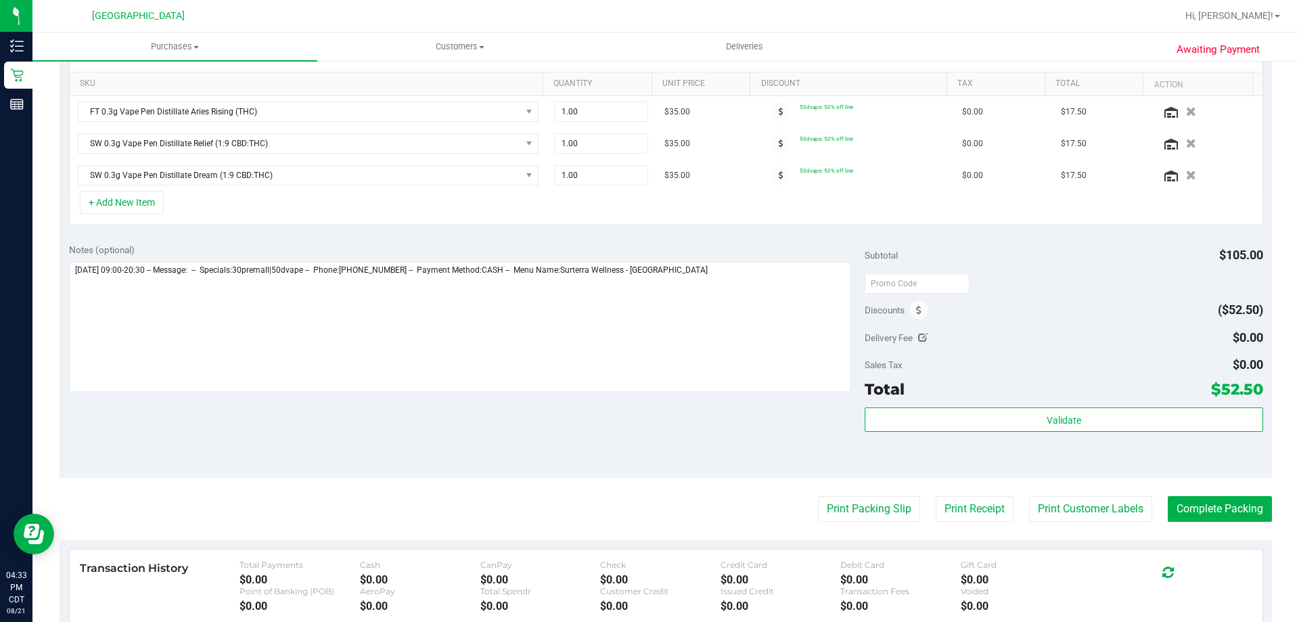
scroll to position [406, 0]
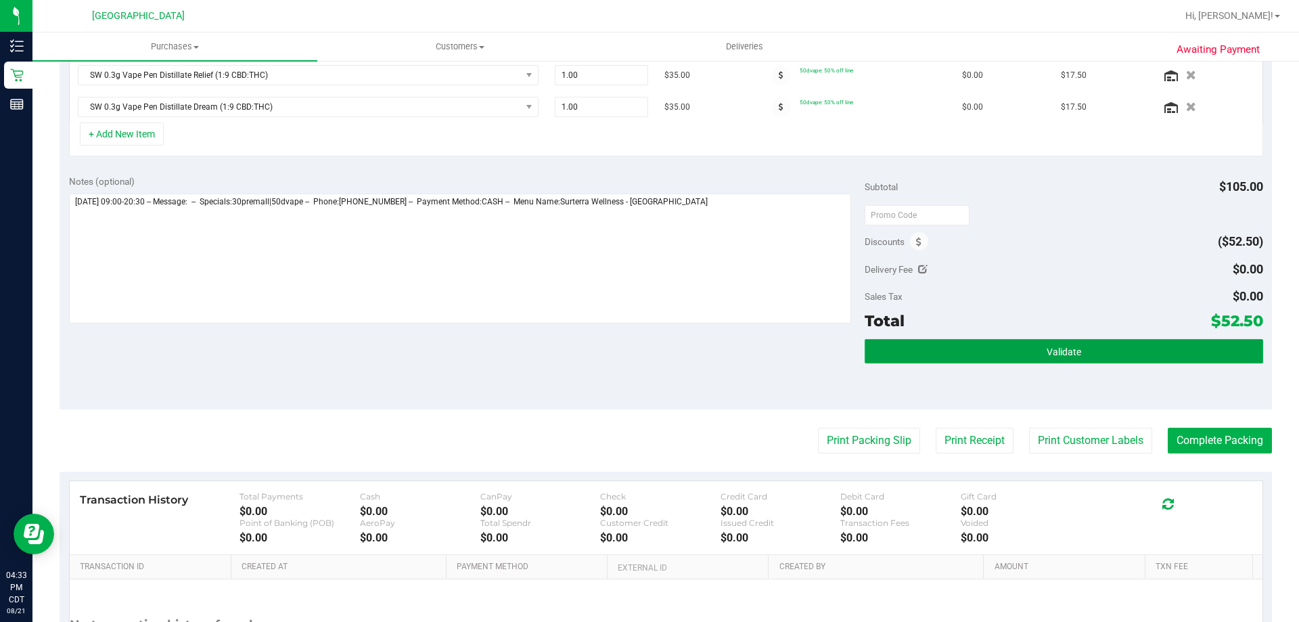
click at [1072, 359] on button "Validate" at bounding box center [1064, 351] width 398 height 24
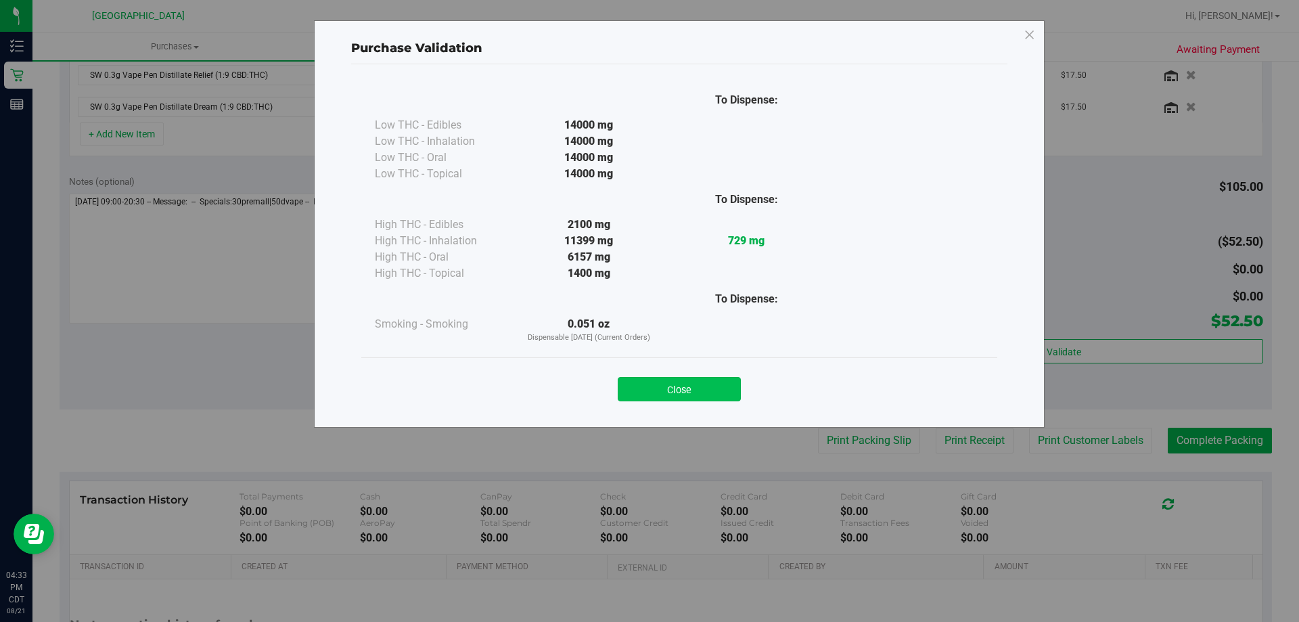
click at [707, 384] on button "Close" at bounding box center [679, 389] width 123 height 24
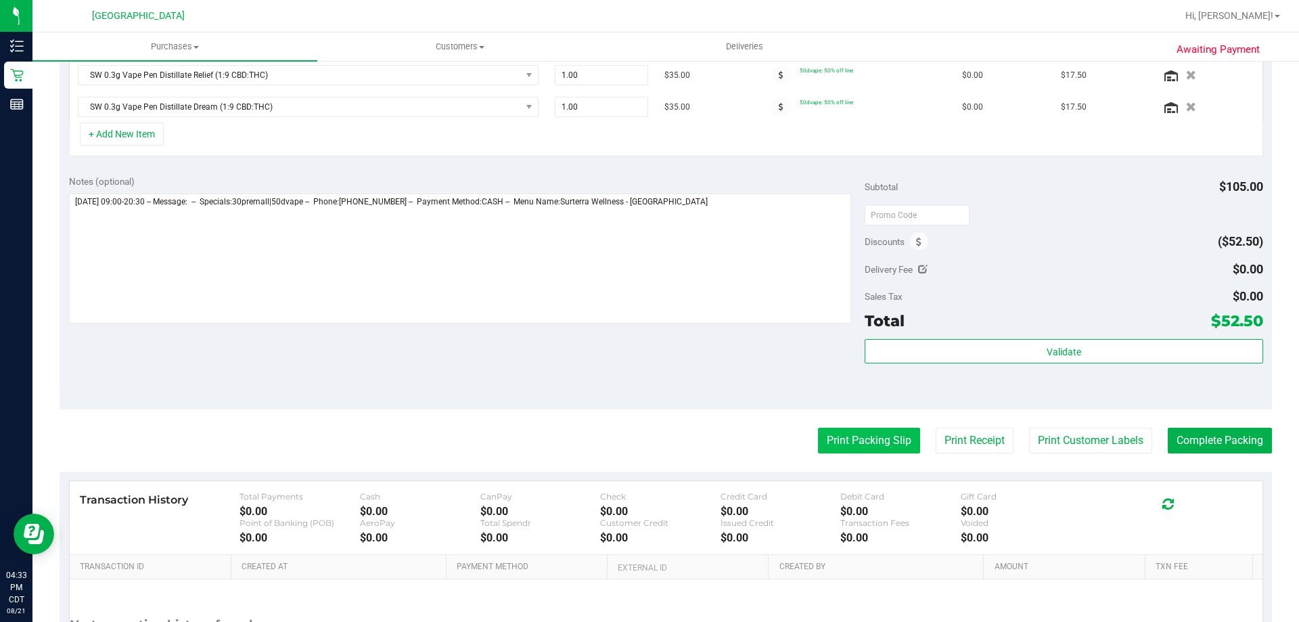
click at [826, 437] on button "Print Packing Slip" at bounding box center [869, 441] width 102 height 26
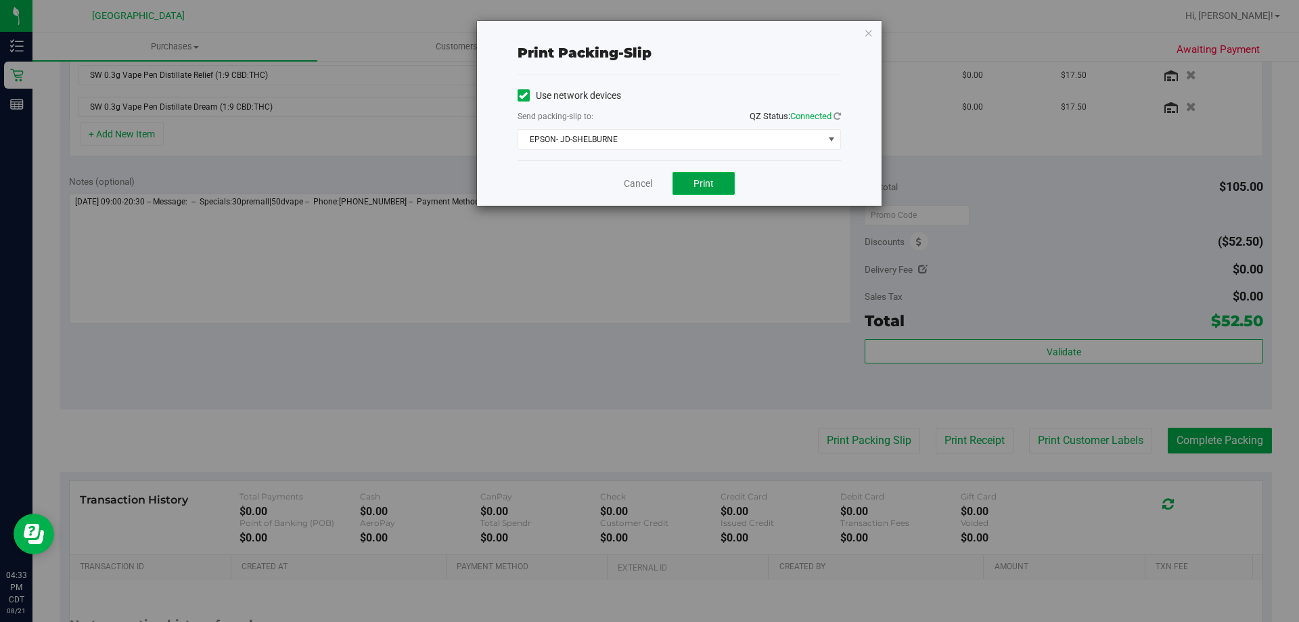
click at [709, 178] on span "Print" at bounding box center [704, 183] width 20 height 11
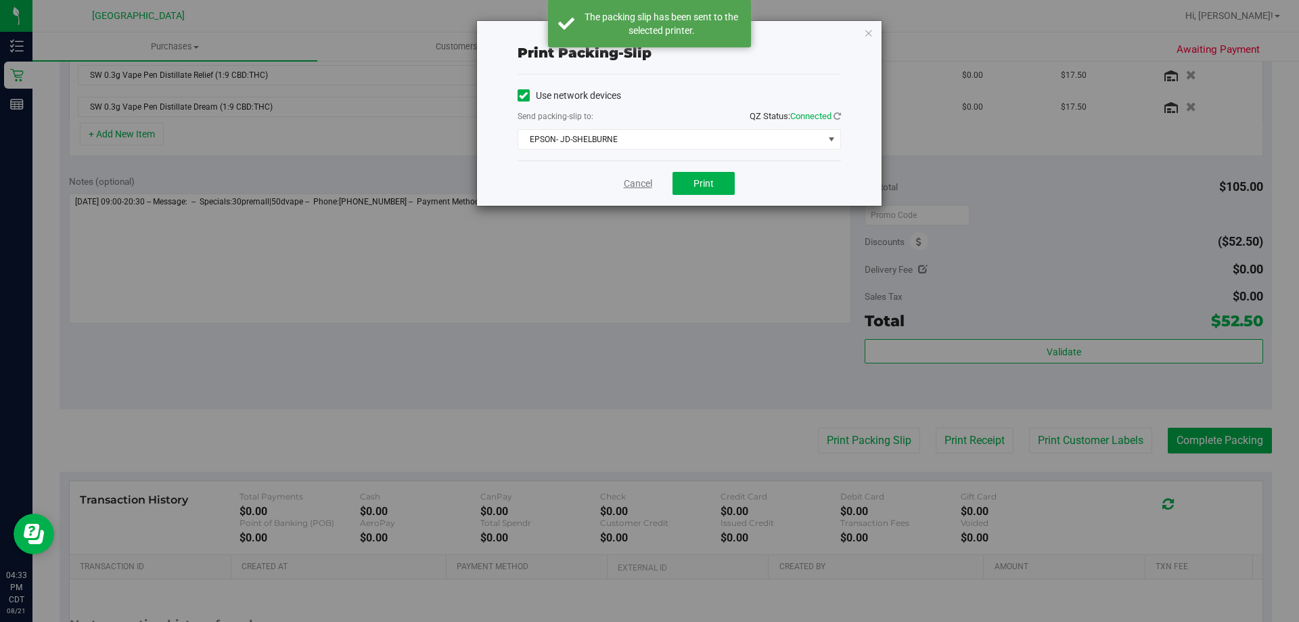
click at [633, 181] on link "Cancel" at bounding box center [638, 184] width 28 height 14
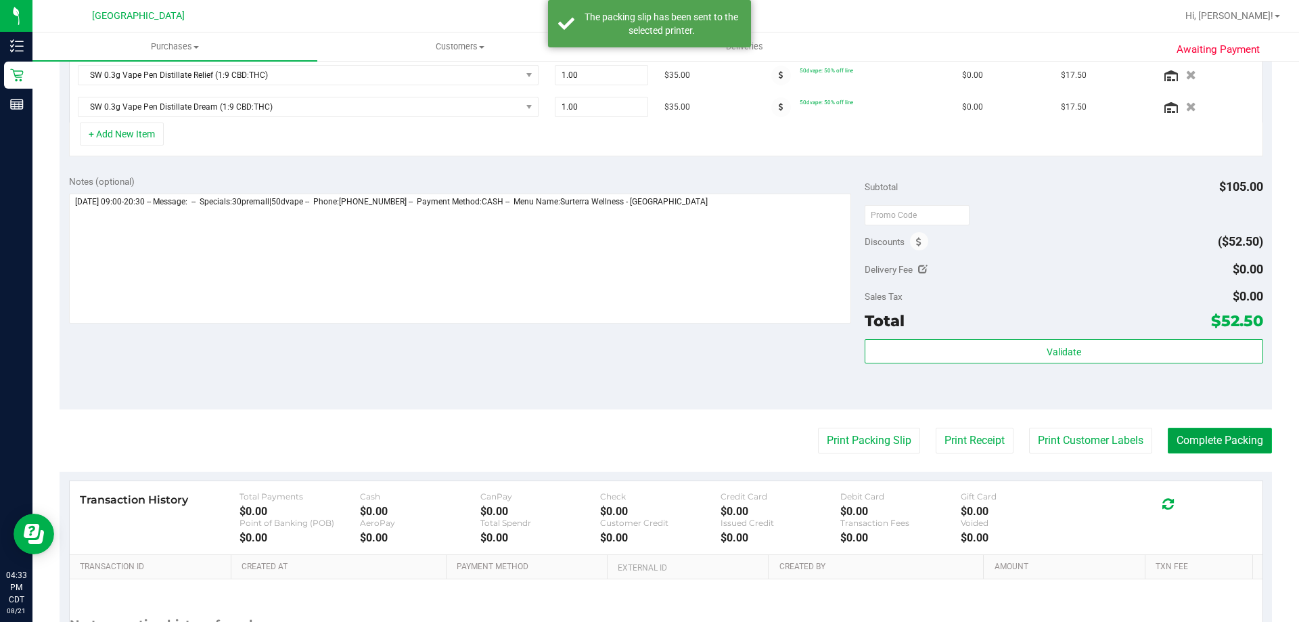
click at [1207, 450] on button "Complete Packing" at bounding box center [1220, 441] width 104 height 26
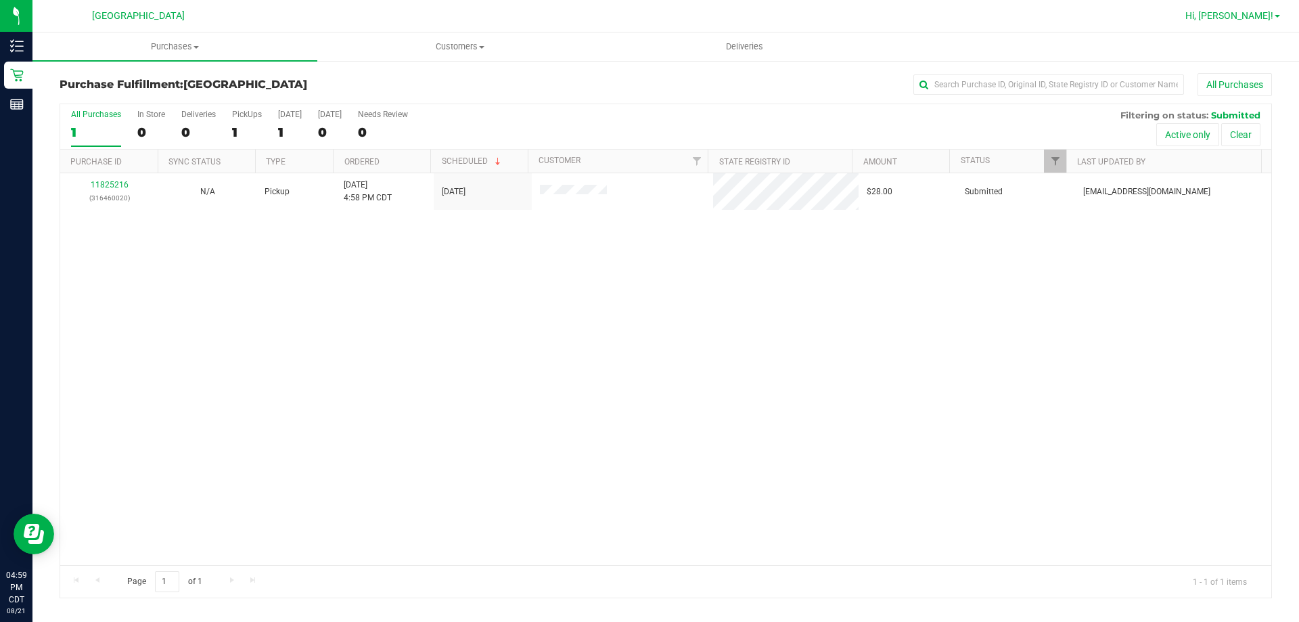
click at [1269, 22] on link "Hi, [PERSON_NAME]!" at bounding box center [1233, 16] width 106 height 14
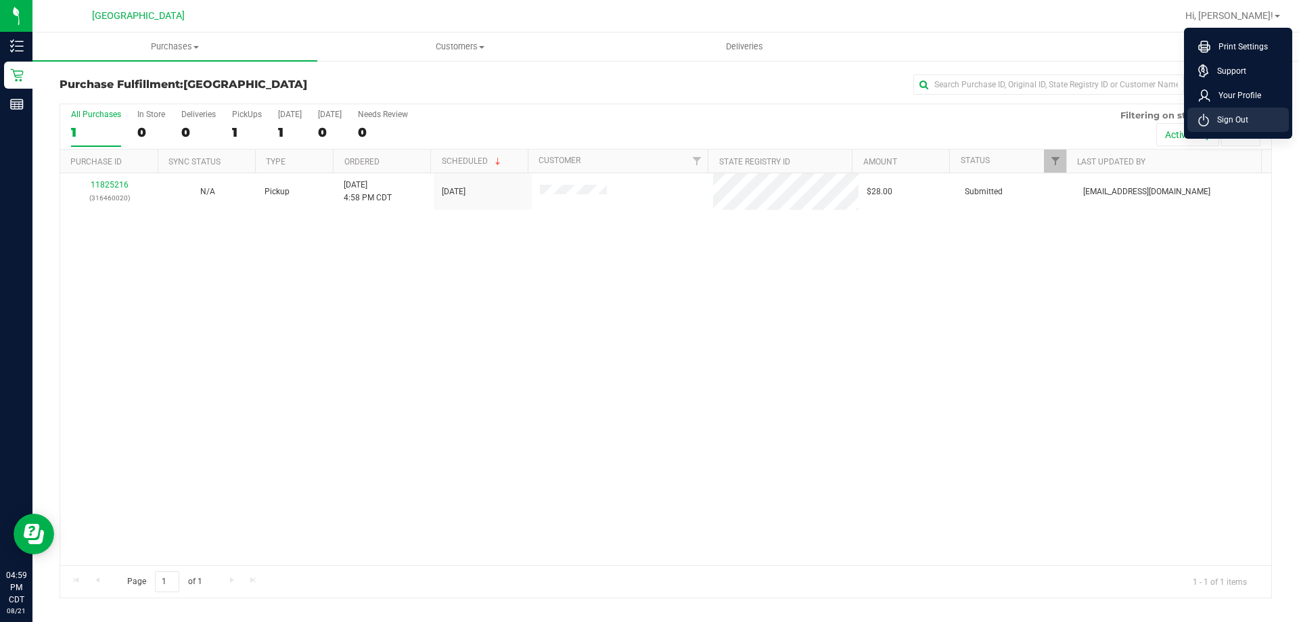
click at [1254, 110] on li "Sign Out" at bounding box center [1239, 120] width 102 height 24
